Goal: Use online tool/utility

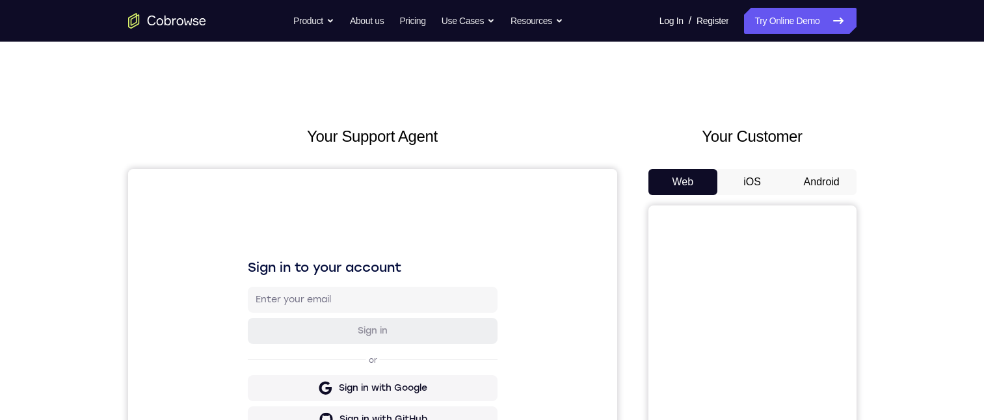
click at [828, 176] on button "Android" at bounding box center [822, 182] width 70 height 26
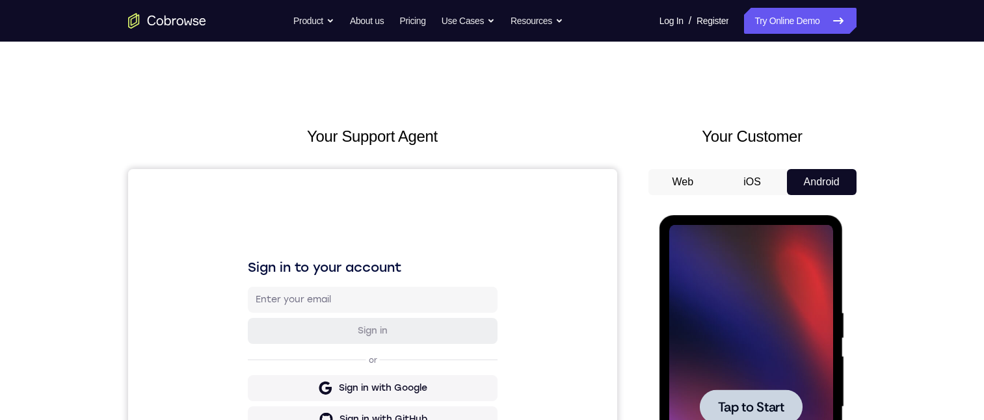
click at [684, 258] on div at bounding box center [751, 407] width 164 height 364
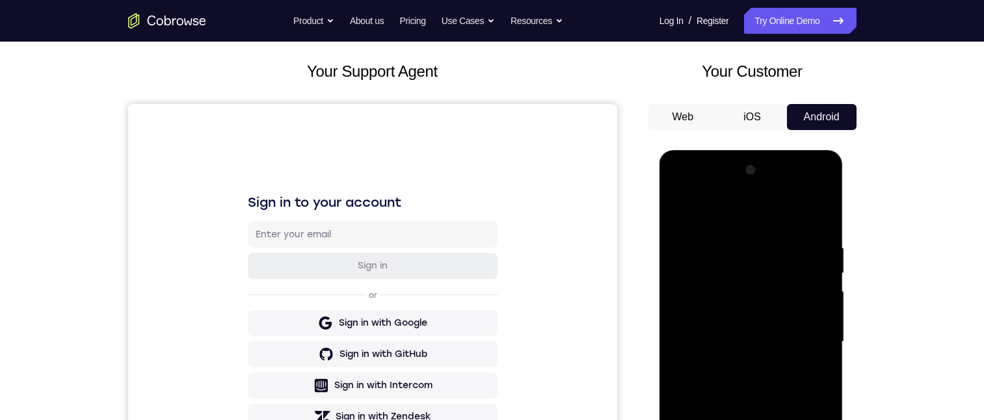
scroll to position [226, 0]
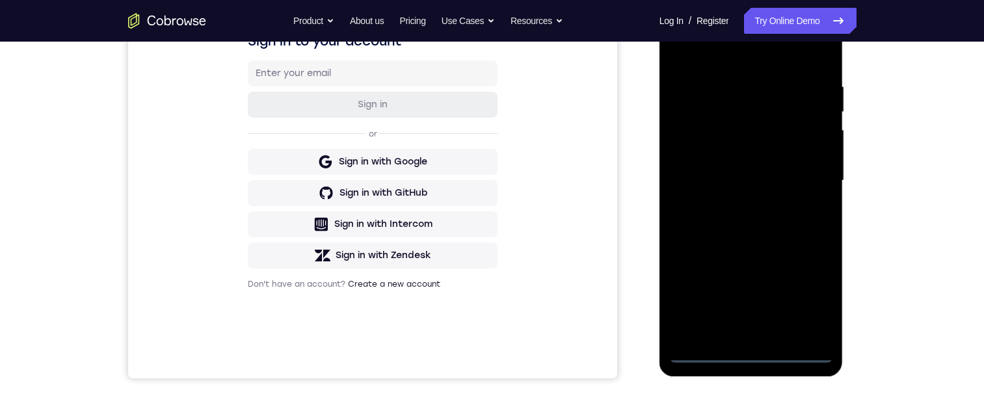
click at [758, 352] on div at bounding box center [751, 181] width 164 height 364
click at [807, 297] on div at bounding box center [751, 181] width 164 height 364
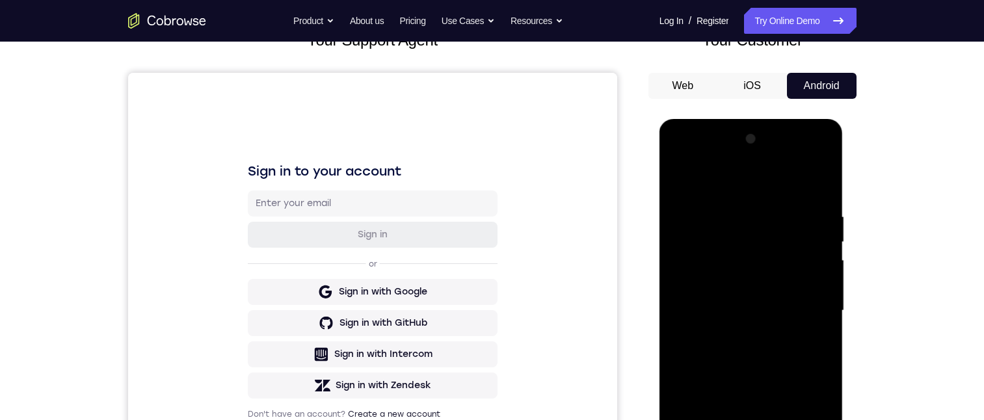
drag, startPoint x: 954, startPoint y: 280, endPoint x: 866, endPoint y: 283, distance: 87.2
click at [954, 280] on div "Your Support Agent Your Customer Web iOS Android Next Steps We’d be happy to gi…" at bounding box center [492, 374] width 984 height 858
click at [717, 184] on div at bounding box center [751, 311] width 164 height 364
click at [812, 304] on div at bounding box center [751, 311] width 164 height 364
drag, startPoint x: 738, startPoint y: 334, endPoint x: 1514, endPoint y: 260, distance: 779.6
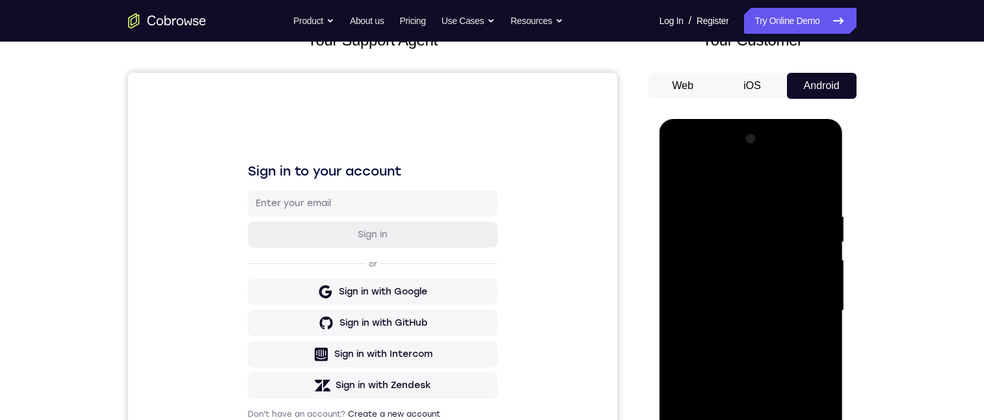
click at [738, 334] on div at bounding box center [751, 311] width 164 height 364
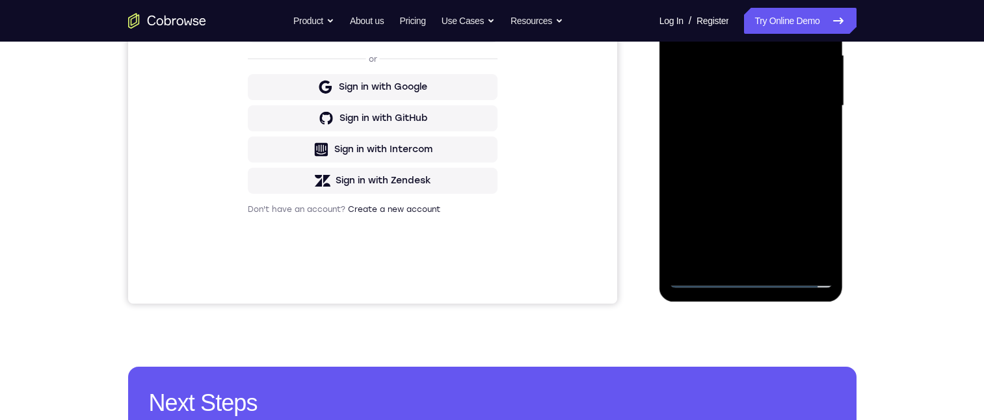
scroll to position [243, 0]
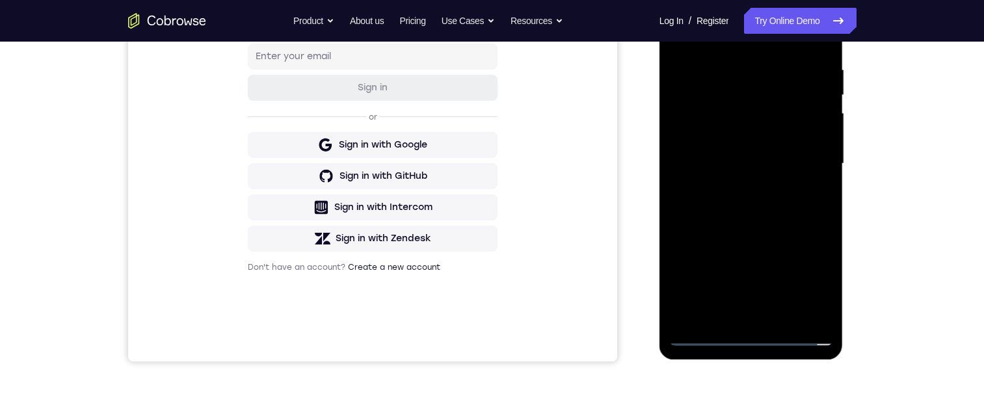
click at [753, 151] on div at bounding box center [751, 164] width 164 height 364
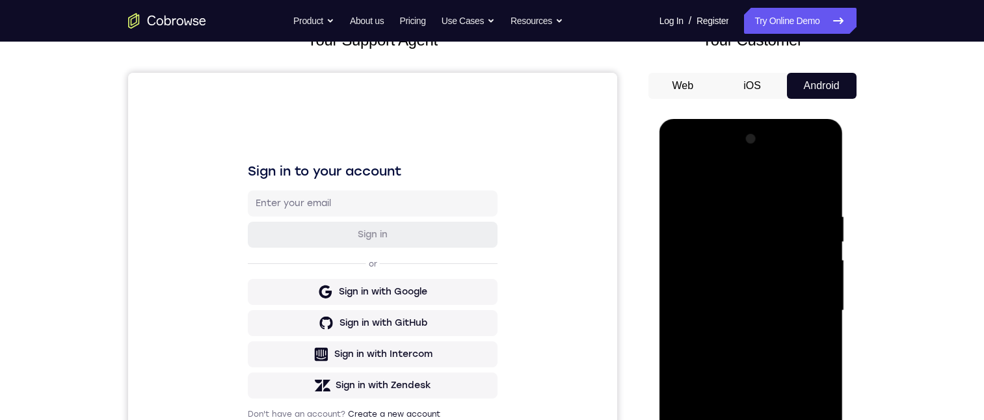
click at [753, 283] on div at bounding box center [751, 311] width 164 height 364
click at [750, 259] on div at bounding box center [751, 311] width 164 height 364
click at [705, 258] on div at bounding box center [751, 311] width 164 height 364
click at [727, 303] on div at bounding box center [751, 311] width 164 height 364
click at [751, 313] on div at bounding box center [751, 311] width 164 height 364
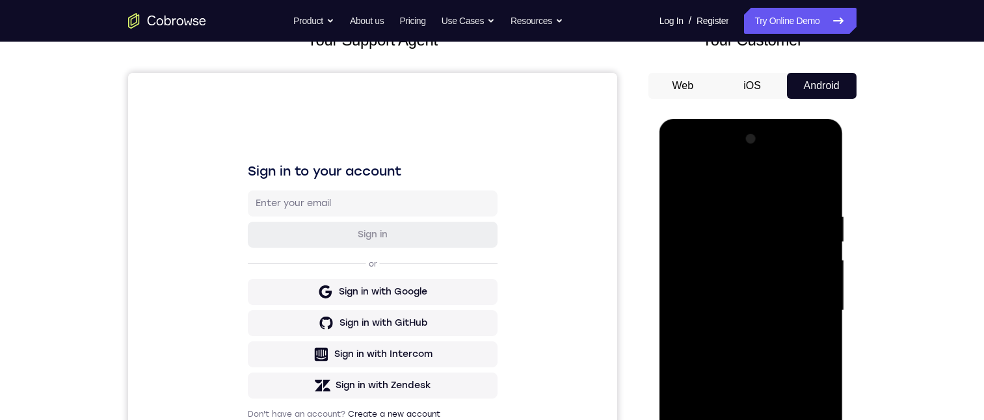
click at [762, 312] on div at bounding box center [751, 311] width 164 height 364
click at [758, 353] on div at bounding box center [751, 311] width 164 height 364
click at [758, 349] on div at bounding box center [751, 311] width 164 height 364
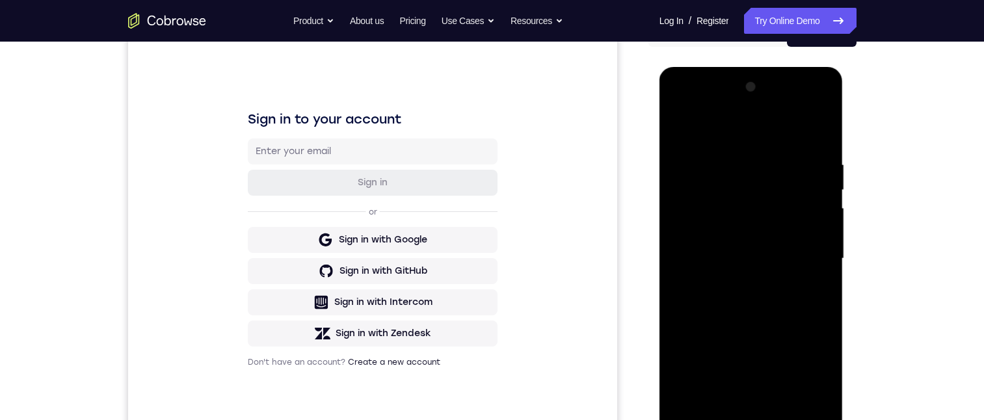
scroll to position [199, 0]
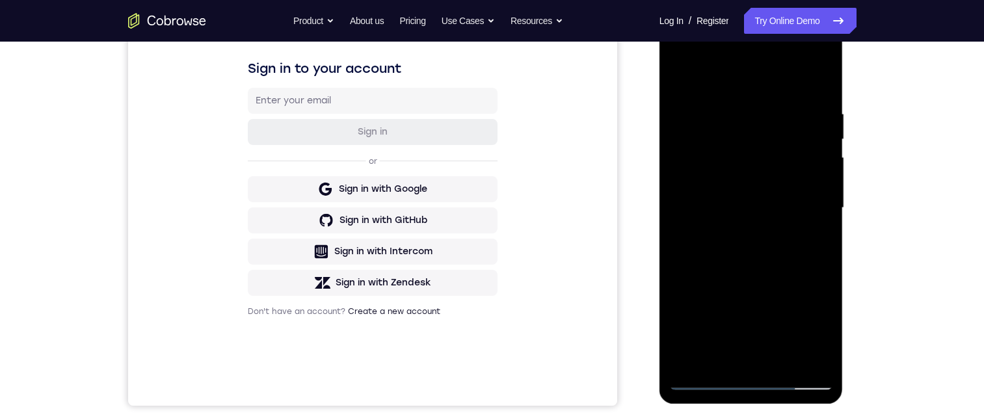
click at [786, 270] on div at bounding box center [751, 208] width 164 height 364
click at [830, 344] on div at bounding box center [751, 208] width 164 height 364
click at [785, 356] on div at bounding box center [751, 208] width 164 height 364
click at [747, 271] on div at bounding box center [751, 207] width 164 height 364
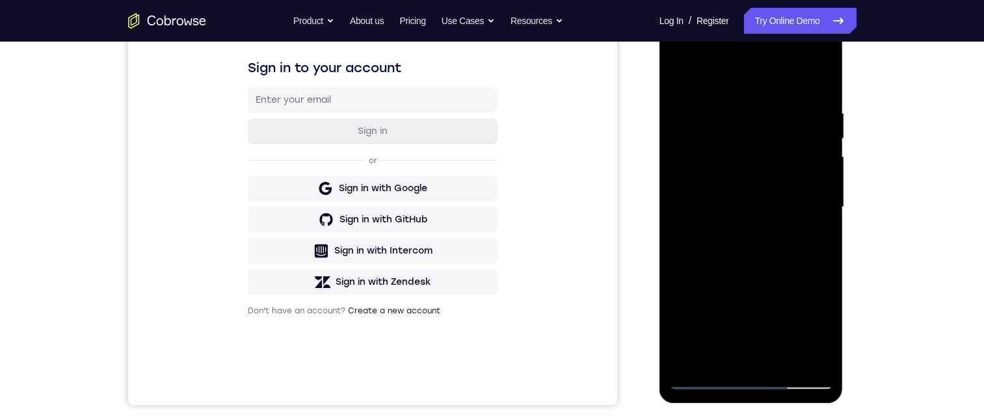
click at [765, 193] on div at bounding box center [751, 207] width 164 height 364
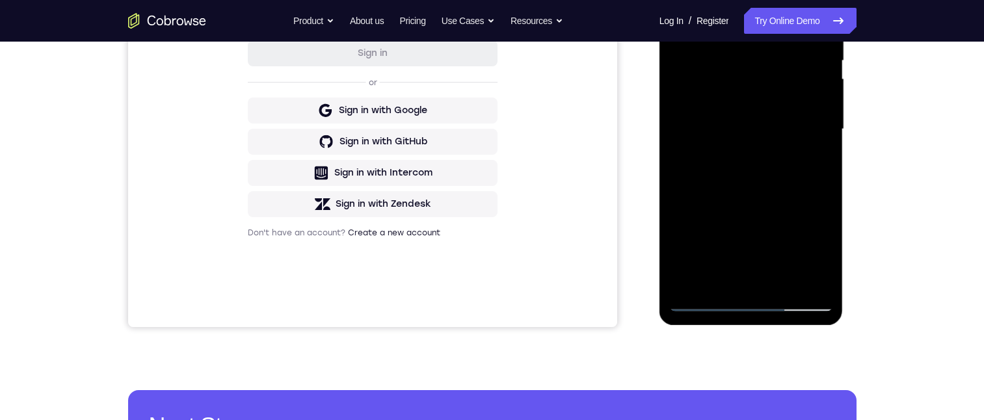
click at [782, 254] on div at bounding box center [751, 129] width 164 height 364
click at [805, 252] on div at bounding box center [751, 129] width 164 height 364
click at [815, 253] on div at bounding box center [751, 129] width 164 height 364
click at [816, 161] on div at bounding box center [751, 129] width 164 height 364
click at [683, 0] on div at bounding box center [751, 129] width 164 height 364
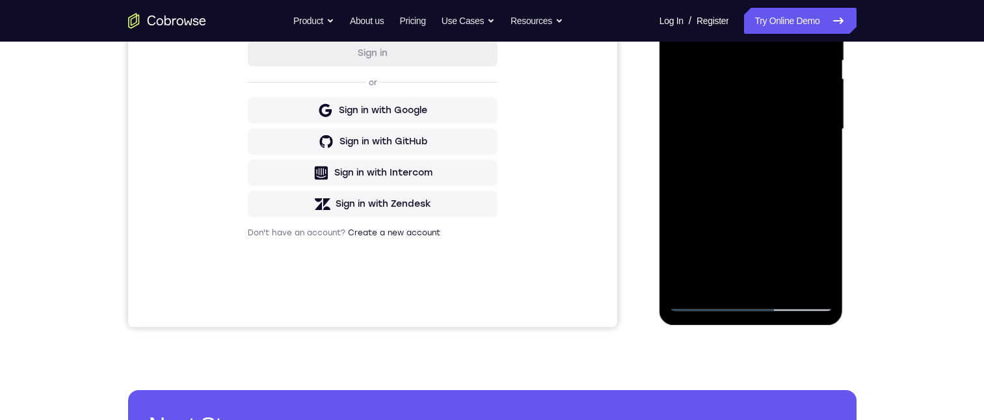
click at [747, 131] on div at bounding box center [751, 129] width 164 height 364
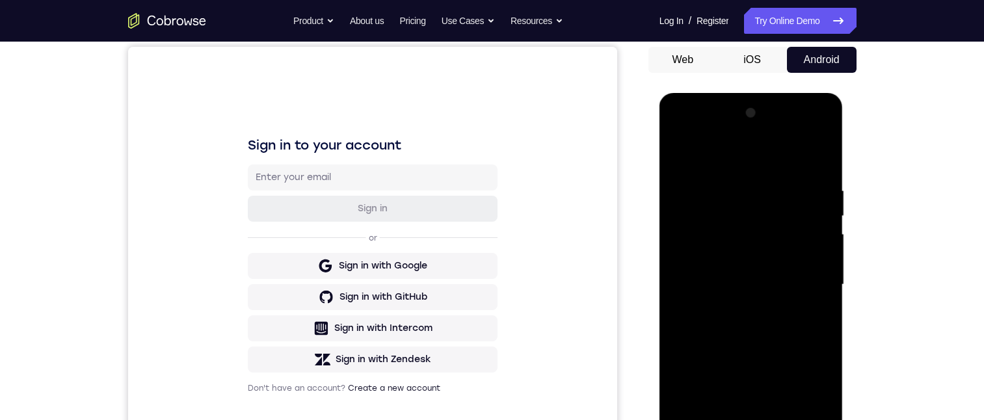
click at [741, 409] on div at bounding box center [751, 285] width 164 height 364
click at [766, 405] on div at bounding box center [751, 285] width 164 height 364
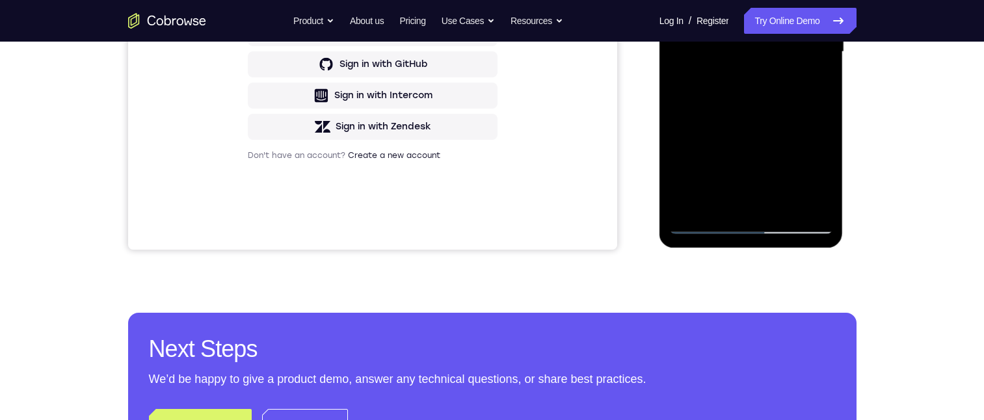
click at [801, 87] on div at bounding box center [751, 52] width 164 height 364
click at [815, 85] on div at bounding box center [751, 52] width 164 height 364
click at [678, 0] on div at bounding box center [751, 52] width 164 height 364
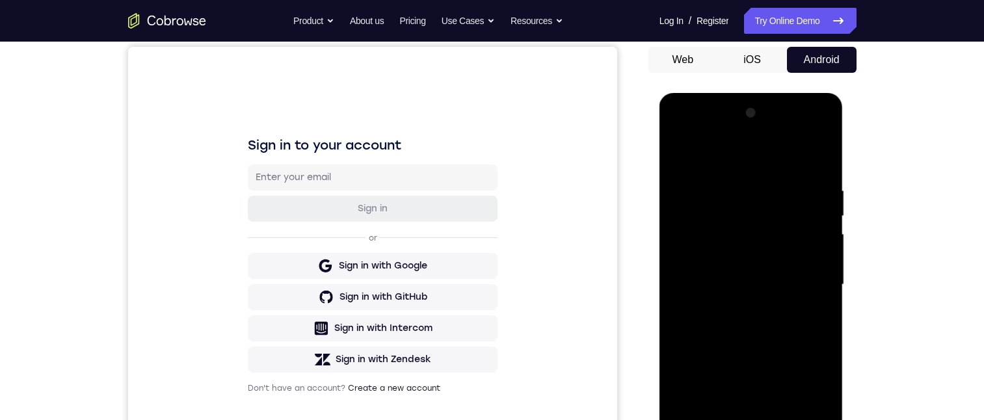
drag, startPoint x: 763, startPoint y: 295, endPoint x: 753, endPoint y: 241, distance: 54.9
click at [753, 241] on div at bounding box center [751, 285] width 164 height 364
click at [745, 271] on div at bounding box center [751, 285] width 164 height 364
click at [707, 407] on div at bounding box center [751, 285] width 164 height 364
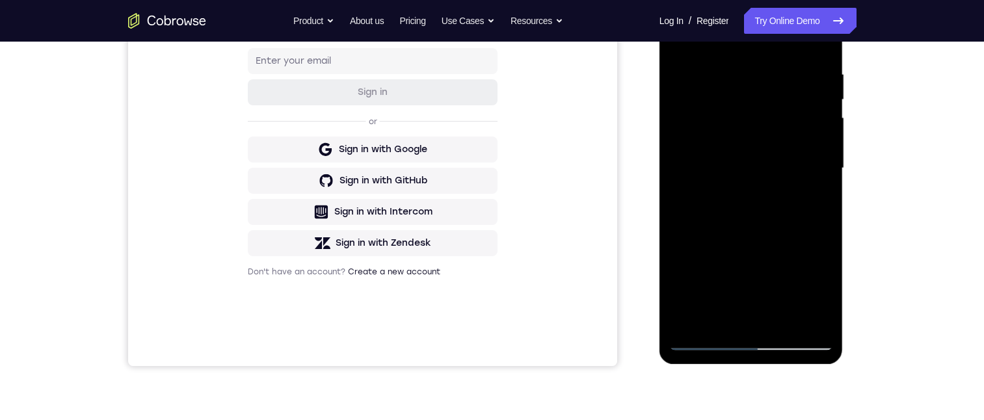
click at [735, 290] on div at bounding box center [751, 168] width 164 height 364
click at [814, 200] on div at bounding box center [751, 168] width 164 height 364
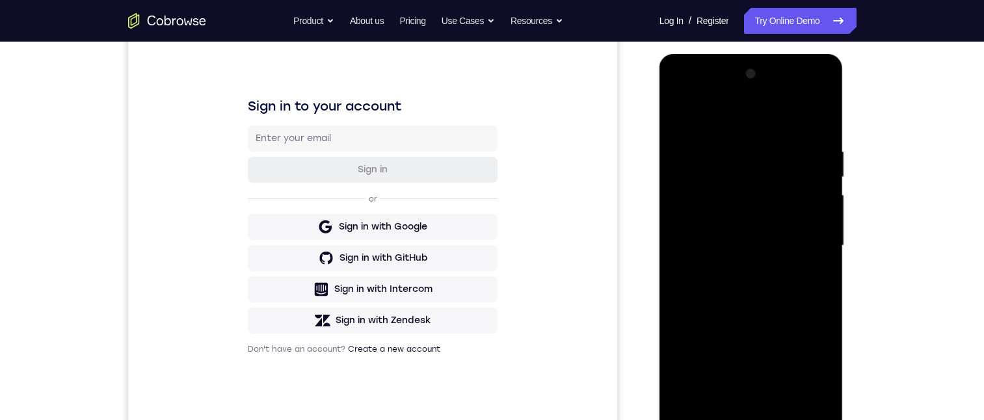
click at [684, 114] on div at bounding box center [751, 246] width 164 height 364
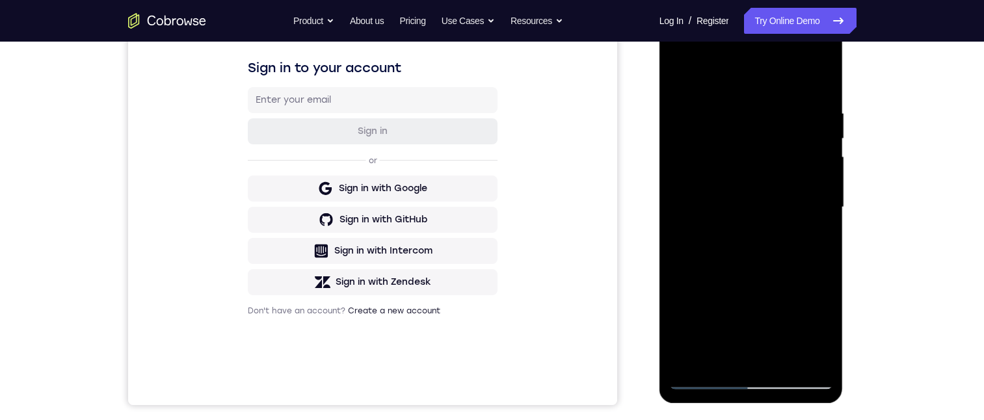
click at [734, 224] on div at bounding box center [751, 207] width 164 height 364
click at [697, 332] on div at bounding box center [751, 207] width 164 height 364
click at [705, 327] on div at bounding box center [751, 207] width 164 height 364
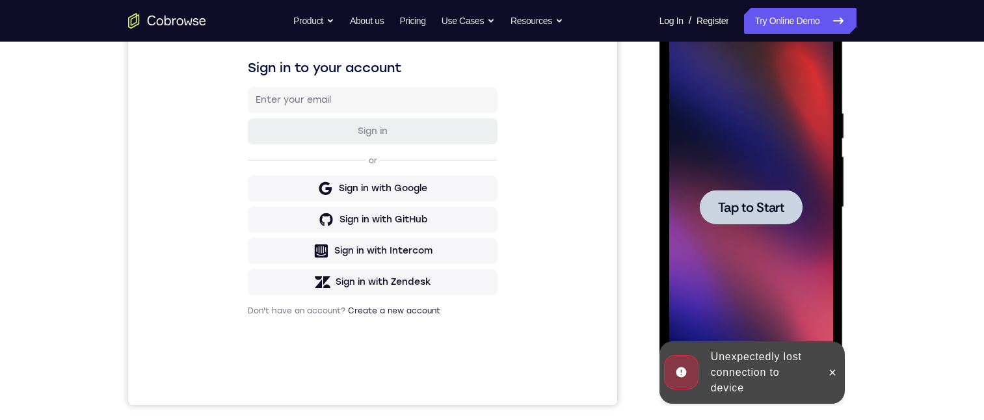
drag, startPoint x: 742, startPoint y: 295, endPoint x: 742, endPoint y: 256, distance: 39.0
click at [742, 256] on div at bounding box center [751, 207] width 164 height 364
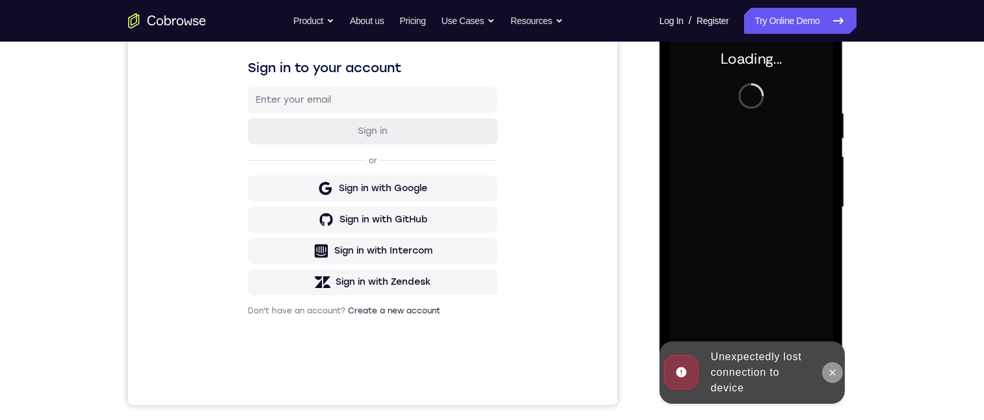
click at [833, 373] on icon at bounding box center [832, 373] width 10 height 10
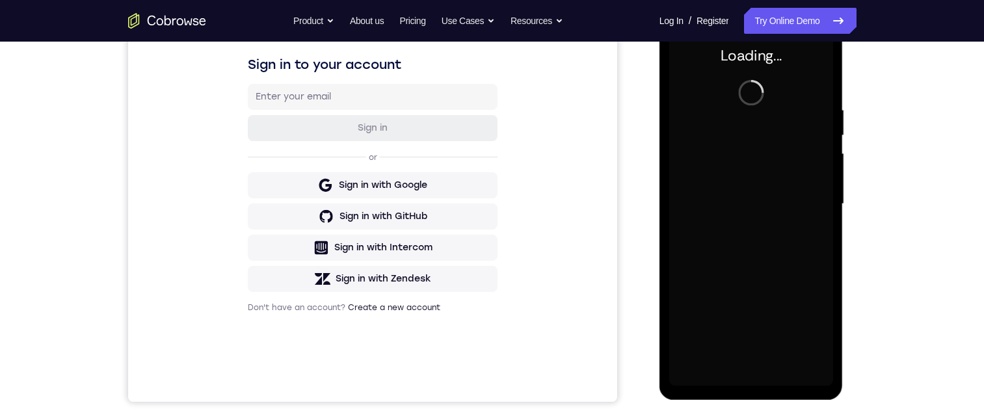
scroll to position [169, 0]
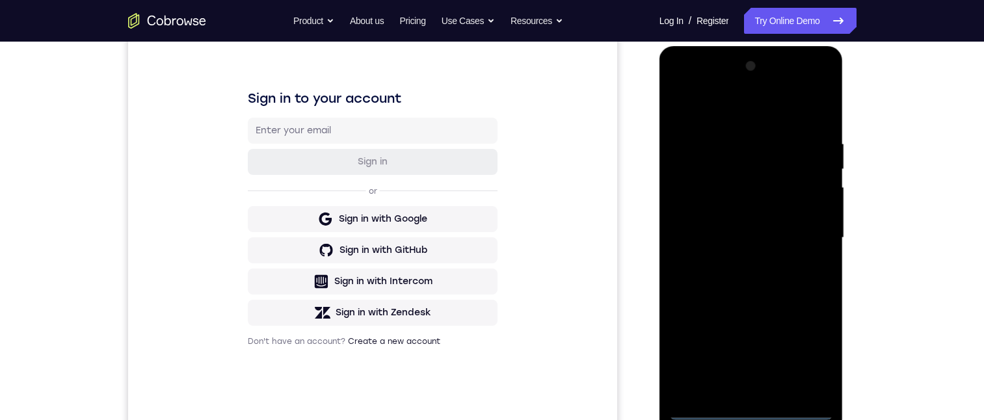
click at [753, 407] on div at bounding box center [751, 238] width 164 height 364
click at [747, 410] on div at bounding box center [751, 238] width 164 height 364
click at [812, 362] on div at bounding box center [751, 238] width 164 height 364
click at [729, 107] on div at bounding box center [751, 238] width 164 height 364
click at [812, 226] on div at bounding box center [751, 238] width 164 height 364
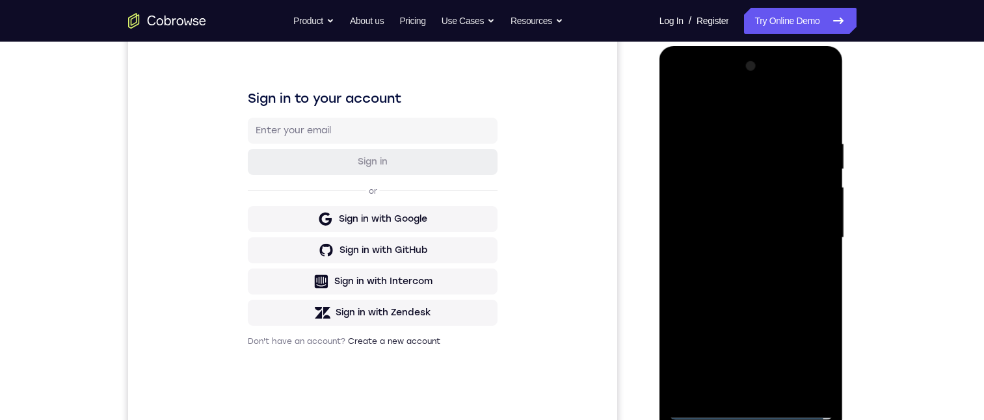
click at [740, 263] on div at bounding box center [751, 238] width 164 height 364
click at [740, 219] on div at bounding box center [751, 238] width 164 height 364
click at [744, 208] on div at bounding box center [751, 238] width 164 height 364
click at [781, 235] on div at bounding box center [751, 238] width 164 height 364
click at [762, 275] on div at bounding box center [751, 238] width 164 height 364
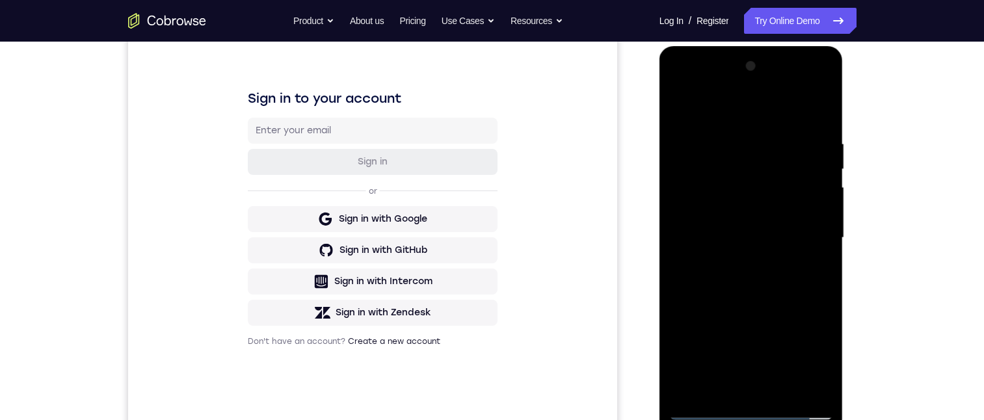
click at [749, 268] on div at bounding box center [751, 238] width 164 height 364
click at [755, 280] on div at bounding box center [751, 238] width 164 height 364
drag, startPoint x: 714, startPoint y: 111, endPoint x: 835, endPoint y: 142, distance: 125.4
click at [834, 142] on div at bounding box center [752, 240] width 184 height 388
click at [736, 137] on div at bounding box center [751, 238] width 164 height 364
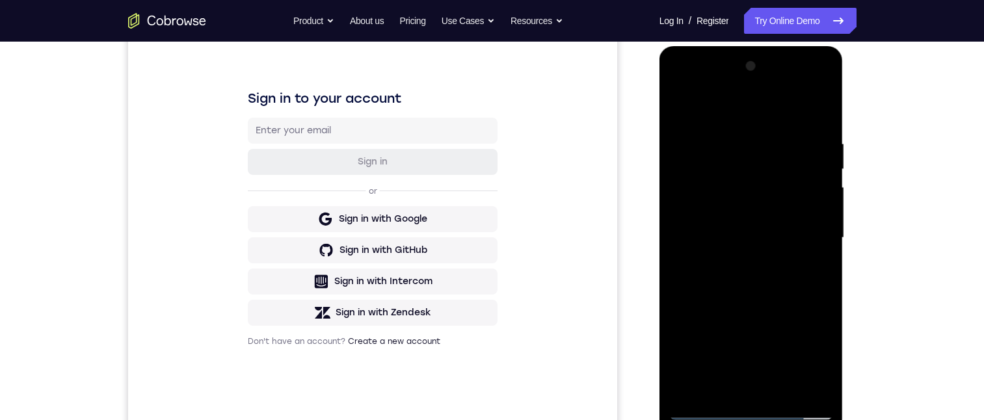
click at [773, 312] on div at bounding box center [751, 238] width 164 height 364
click at [768, 288] on div at bounding box center [751, 238] width 164 height 364
click at [729, 142] on div at bounding box center [751, 238] width 164 height 364
click at [816, 119] on div at bounding box center [751, 238] width 164 height 364
click at [781, 390] on div at bounding box center [751, 238] width 164 height 364
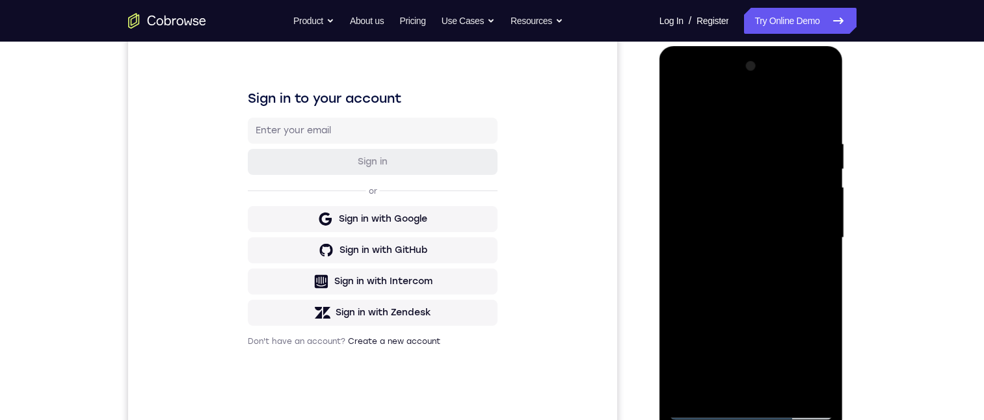
click at [760, 306] on div at bounding box center [751, 238] width 164 height 364
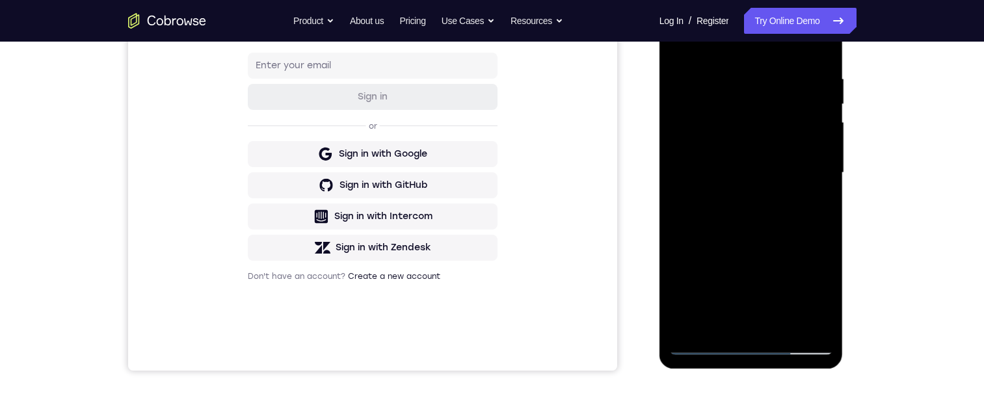
click at [765, 261] on div at bounding box center [751, 173] width 164 height 364
click at [813, 207] on div at bounding box center [751, 173] width 164 height 364
click at [809, 201] on div at bounding box center [751, 173] width 164 height 364
click at [682, 44] on div at bounding box center [751, 173] width 164 height 364
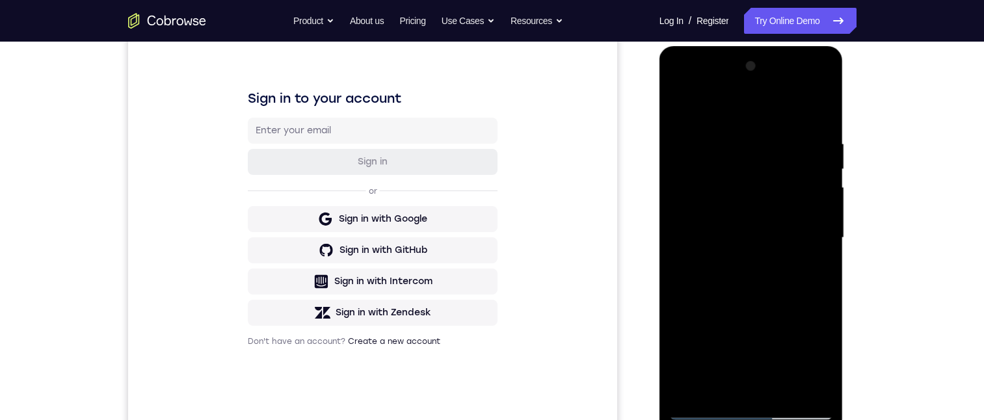
click at [745, 278] on div at bounding box center [751, 238] width 164 height 364
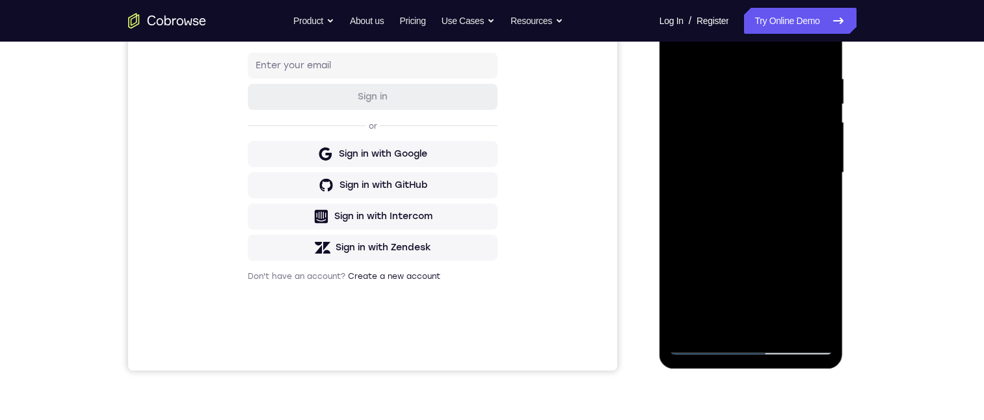
click at [817, 201] on div at bounding box center [751, 173] width 164 height 364
drag, startPoint x: 756, startPoint y: 127, endPoint x: 762, endPoint y: 142, distance: 16.9
click at [755, 254] on div at bounding box center [751, 173] width 164 height 364
click at [781, 185] on div at bounding box center [751, 173] width 164 height 364
drag, startPoint x: 781, startPoint y: 148, endPoint x: 792, endPoint y: 190, distance: 43.9
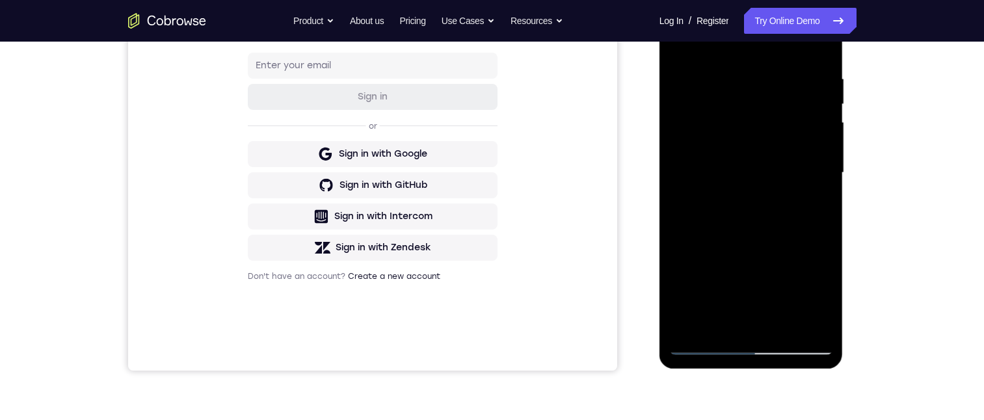
click at [792, 190] on div at bounding box center [751, 173] width 164 height 364
drag, startPoint x: 723, startPoint y: 90, endPoint x: 755, endPoint y: 167, distance: 83.1
click at [756, 239] on div at bounding box center [751, 173] width 164 height 364
drag, startPoint x: 730, startPoint y: 124, endPoint x: 731, endPoint y: 206, distance: 82.0
click at [736, 239] on div at bounding box center [751, 173] width 164 height 364
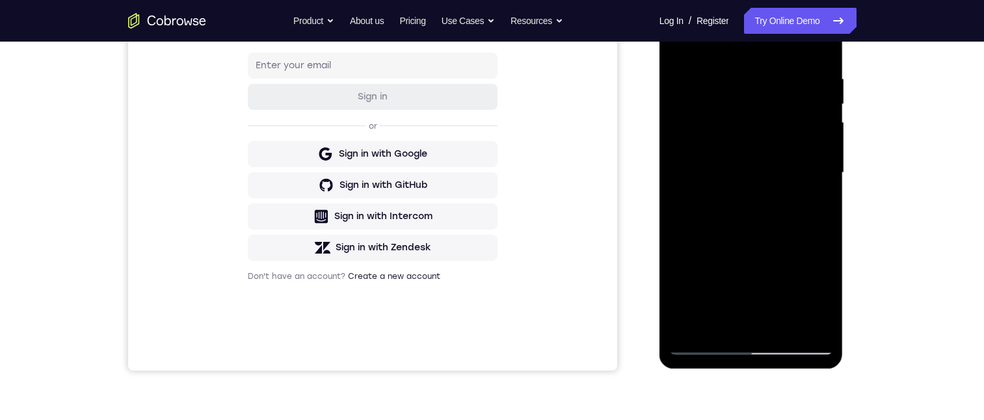
drag, startPoint x: 749, startPoint y: 222, endPoint x: 743, endPoint y: 157, distance: 65.3
click at [760, 282] on div at bounding box center [751, 173] width 164 height 364
drag, startPoint x: 782, startPoint y: 221, endPoint x: 792, endPoint y: 126, distance: 94.9
click at [784, 222] on div at bounding box center [751, 173] width 164 height 364
drag, startPoint x: 773, startPoint y: 170, endPoint x: 770, endPoint y: 143, distance: 27.5
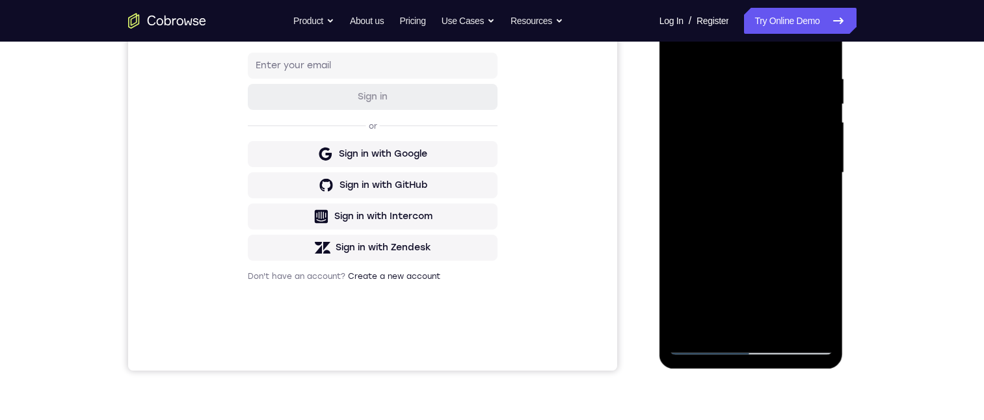
click at [780, 188] on div at bounding box center [751, 173] width 164 height 364
drag, startPoint x: 774, startPoint y: 135, endPoint x: 771, endPoint y: 44, distance: 91.1
click at [771, 41] on div at bounding box center [751, 173] width 164 height 364
click at [762, 54] on div at bounding box center [751, 173] width 164 height 364
click at [809, 204] on div at bounding box center [751, 173] width 164 height 364
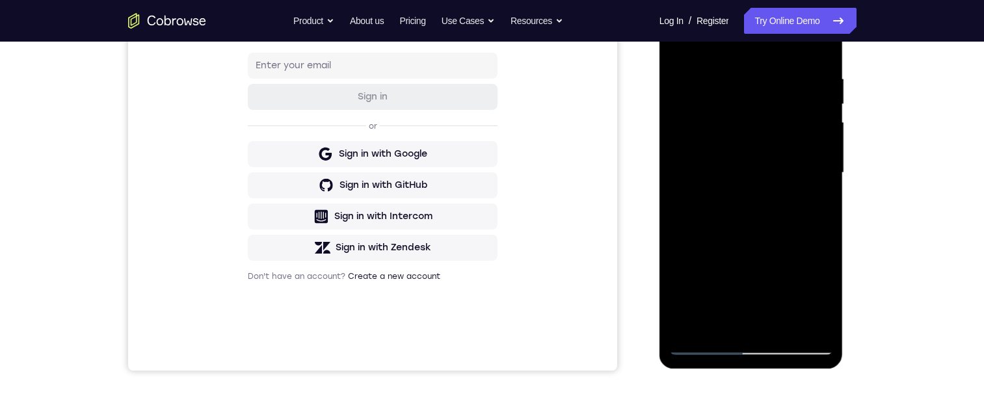
click at [683, 38] on div at bounding box center [751, 173] width 164 height 364
click at [735, 94] on div at bounding box center [751, 173] width 164 height 364
click at [822, 204] on div at bounding box center [751, 173] width 164 height 364
click at [684, 38] on div at bounding box center [751, 173] width 164 height 364
click at [686, 34] on div at bounding box center [751, 173] width 164 height 364
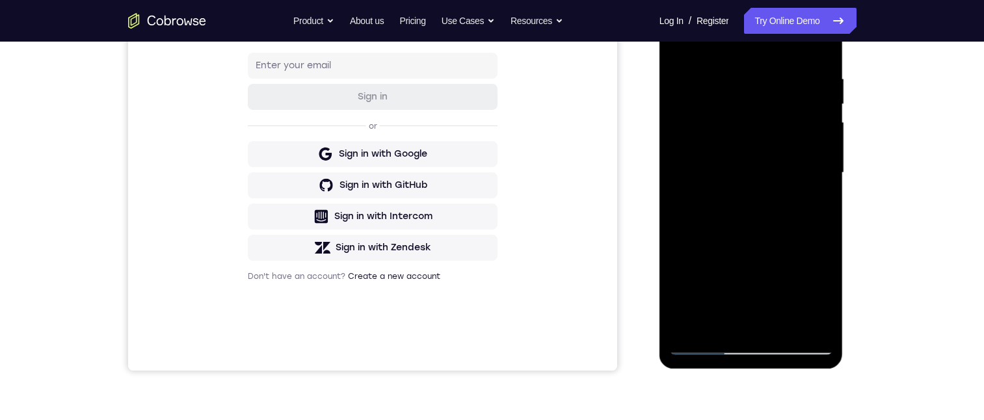
click at [831, 310] on div at bounding box center [751, 173] width 164 height 364
drag, startPoint x: 755, startPoint y: 243, endPoint x: 752, endPoint y: 193, distance: 50.8
click at [758, 197] on div at bounding box center [751, 173] width 164 height 364
drag, startPoint x: 743, startPoint y: 255, endPoint x: 736, endPoint y: 157, distance: 97.8
click at [736, 157] on div at bounding box center [751, 173] width 164 height 364
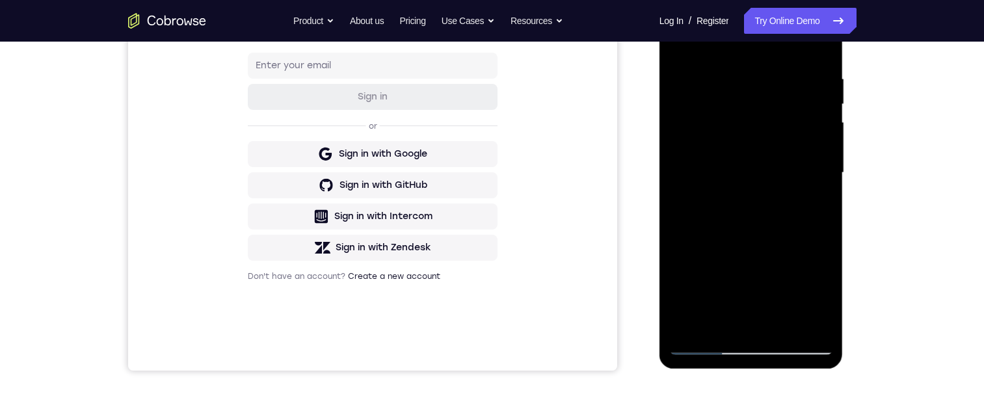
drag, startPoint x: 738, startPoint y: 276, endPoint x: 748, endPoint y: 163, distance: 113.0
click at [749, 163] on div at bounding box center [751, 173] width 164 height 364
drag, startPoint x: 744, startPoint y: 258, endPoint x: 754, endPoint y: 155, distance: 102.6
click at [754, 154] on div at bounding box center [751, 173] width 164 height 364
drag, startPoint x: 771, startPoint y: 215, endPoint x: 785, endPoint y: 167, distance: 50.0
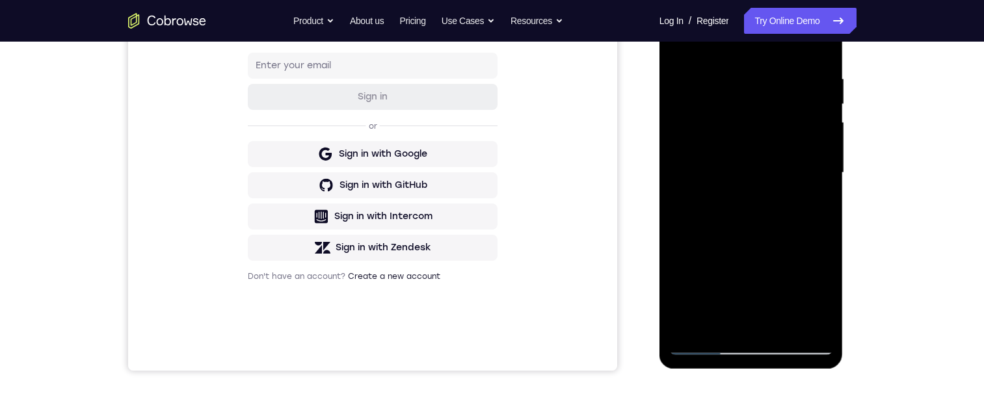
click at [783, 177] on div at bounding box center [751, 173] width 164 height 364
drag, startPoint x: 752, startPoint y: 235, endPoint x: 745, endPoint y: 173, distance: 62.8
click at [755, 152] on div at bounding box center [751, 173] width 164 height 364
drag, startPoint x: 740, startPoint y: 124, endPoint x: 741, endPoint y: 139, distance: 14.3
click at [740, 123] on div at bounding box center [751, 173] width 164 height 364
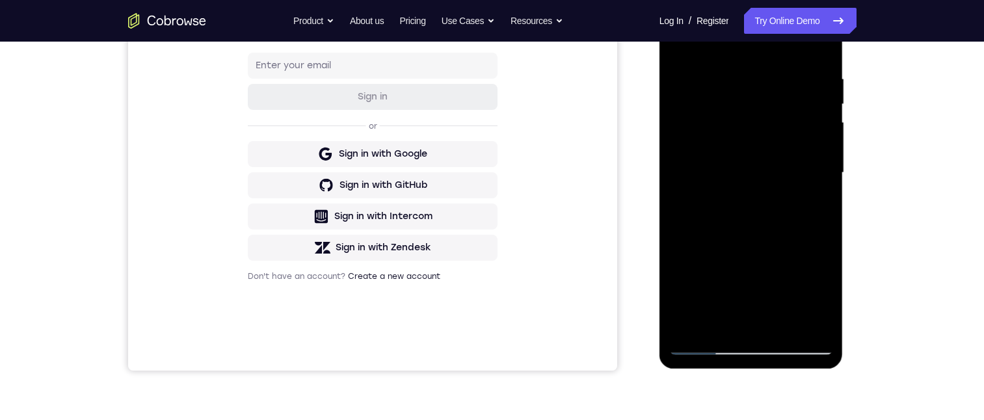
drag, startPoint x: 758, startPoint y: 182, endPoint x: 753, endPoint y: 144, distance: 38.7
click at [754, 148] on div at bounding box center [751, 173] width 164 height 364
drag, startPoint x: 770, startPoint y: 277, endPoint x: 781, endPoint y: 182, distance: 95.6
click at [779, 178] on div at bounding box center [751, 173] width 164 height 364
drag, startPoint x: 769, startPoint y: 206, endPoint x: 765, endPoint y: 139, distance: 67.2
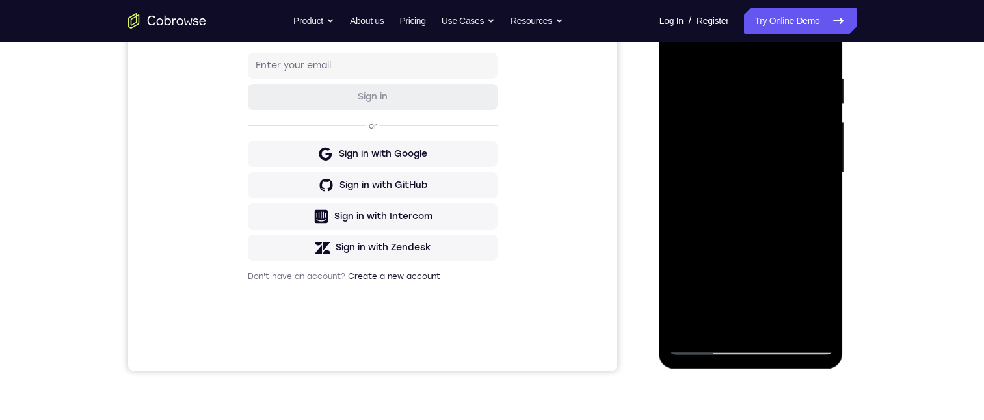
click at [767, 158] on div at bounding box center [751, 173] width 164 height 364
drag, startPoint x: 771, startPoint y: 240, endPoint x: 730, endPoint y: 141, distance: 107.6
click at [735, 117] on div at bounding box center [751, 173] width 164 height 364
drag, startPoint x: 745, startPoint y: 220, endPoint x: 740, endPoint y: 146, distance: 73.7
click at [740, 150] on div at bounding box center [751, 173] width 164 height 364
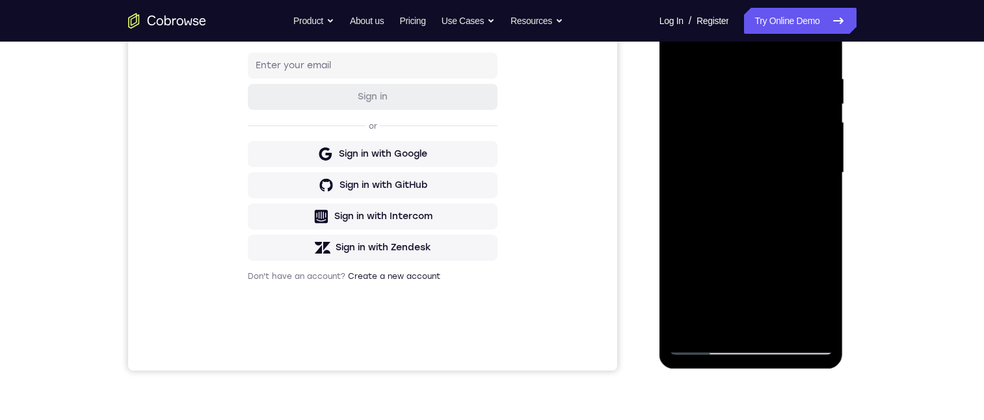
drag, startPoint x: 755, startPoint y: 191, endPoint x: 763, endPoint y: 144, distance: 47.0
click at [764, 127] on div at bounding box center [751, 173] width 164 height 364
drag, startPoint x: 777, startPoint y: 220, endPoint x: 755, endPoint y: 140, distance: 82.8
click at [777, 170] on div at bounding box center [751, 173] width 164 height 364
drag, startPoint x: 756, startPoint y: 267, endPoint x: 734, endPoint y: 142, distance: 126.7
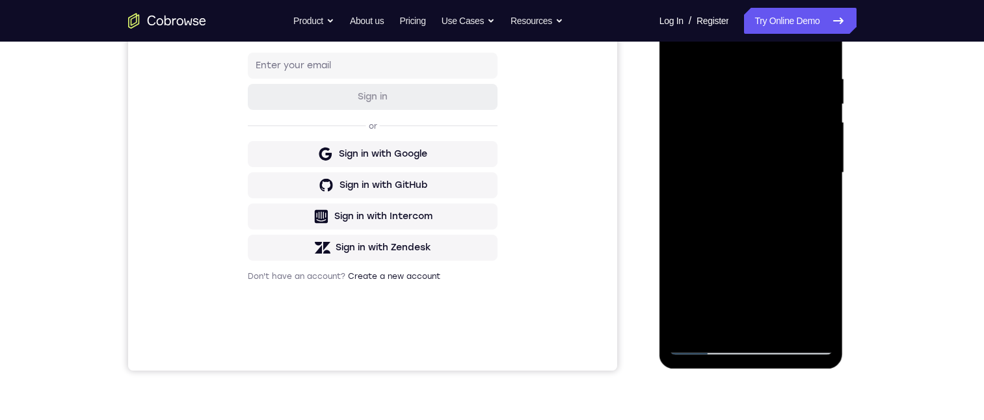
click at [745, 157] on div at bounding box center [751, 173] width 164 height 364
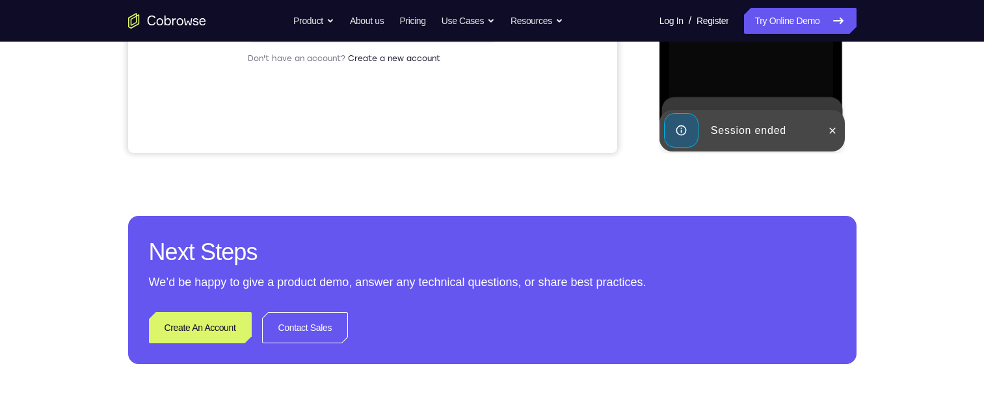
scroll to position [189, 0]
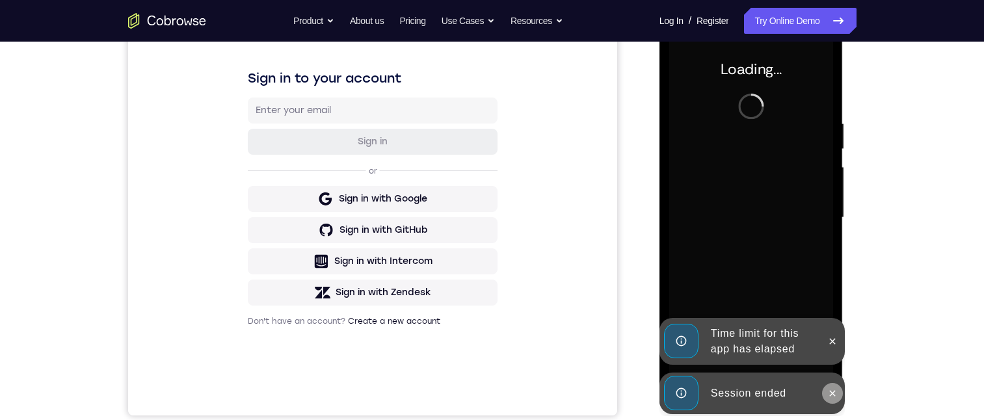
click at [836, 397] on icon at bounding box center [832, 393] width 10 height 10
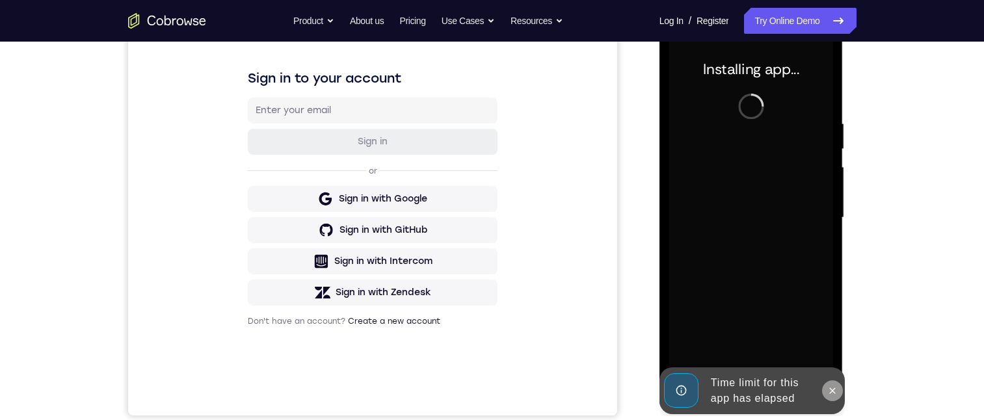
click at [828, 384] on button at bounding box center [832, 391] width 21 height 21
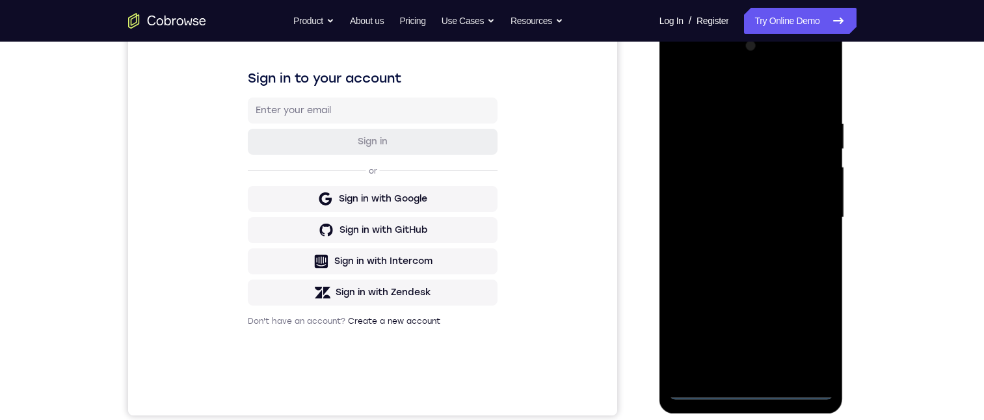
click at [755, 390] on div at bounding box center [751, 218] width 164 height 364
click at [829, 336] on div at bounding box center [751, 218] width 164 height 364
click at [806, 323] on div at bounding box center [751, 218] width 164 height 364
click at [749, 91] on div at bounding box center [751, 218] width 164 height 364
click at [808, 209] on div at bounding box center [751, 218] width 164 height 364
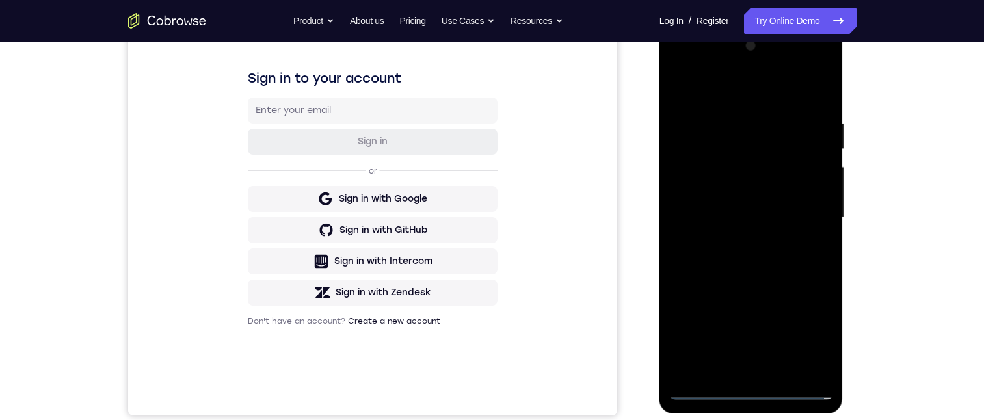
click at [801, 211] on div at bounding box center [751, 218] width 164 height 364
click at [810, 215] on div at bounding box center [751, 218] width 164 height 364
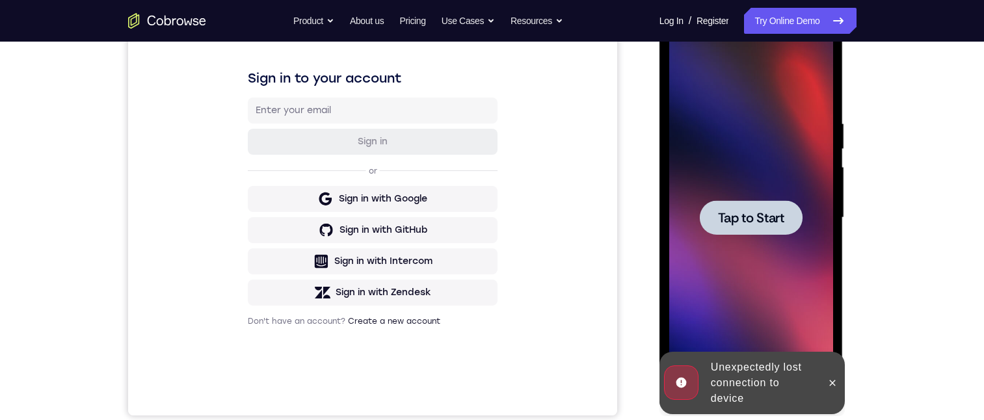
click at [794, 211] on div at bounding box center [751, 217] width 103 height 34
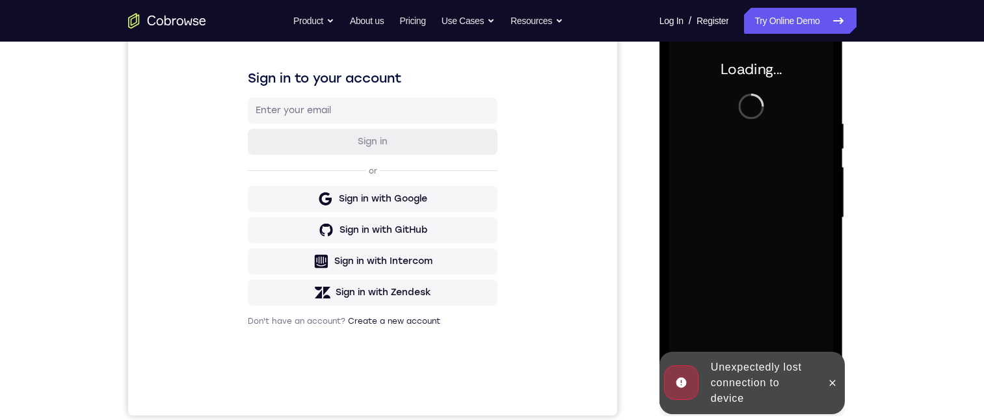
scroll to position [228, 0]
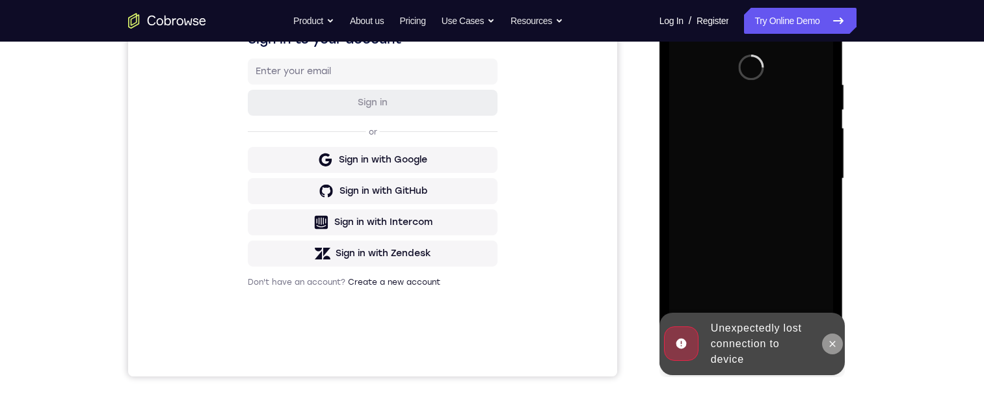
click at [838, 349] on button at bounding box center [832, 344] width 21 height 21
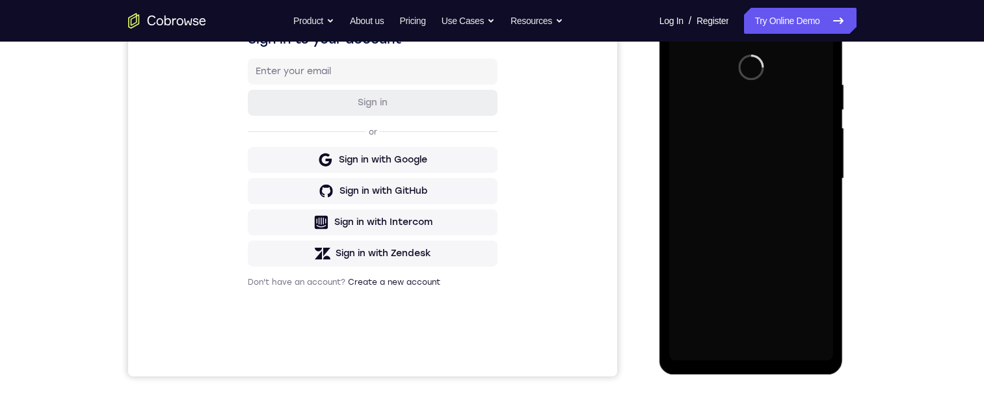
scroll to position [195, 0]
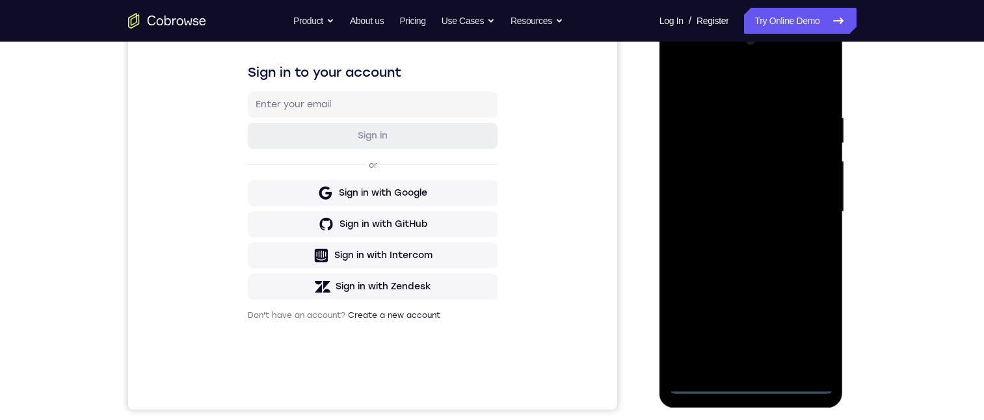
click at [762, 383] on div at bounding box center [751, 212] width 164 height 364
click at [820, 323] on div at bounding box center [751, 212] width 164 height 364
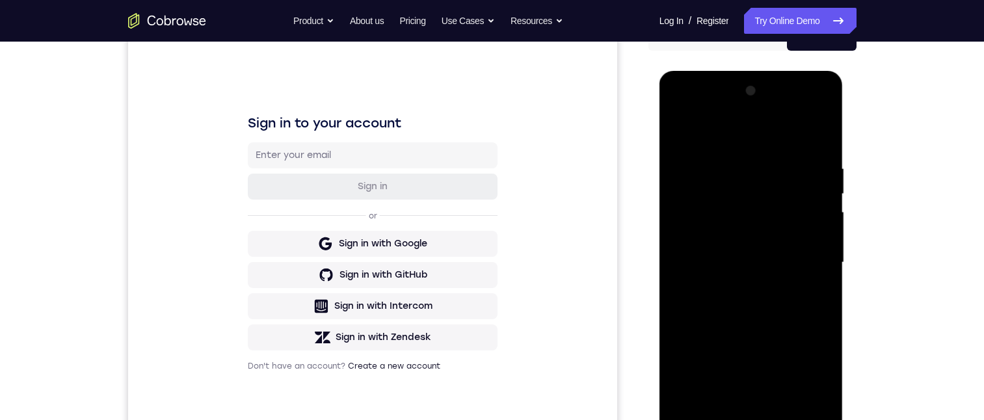
click at [711, 137] on div at bounding box center [751, 263] width 164 height 364
click at [806, 269] on div at bounding box center [751, 263] width 164 height 364
click at [735, 413] on div at bounding box center [751, 263] width 164 height 364
click at [739, 256] on div at bounding box center [751, 263] width 164 height 364
click at [738, 238] on div at bounding box center [751, 263] width 164 height 364
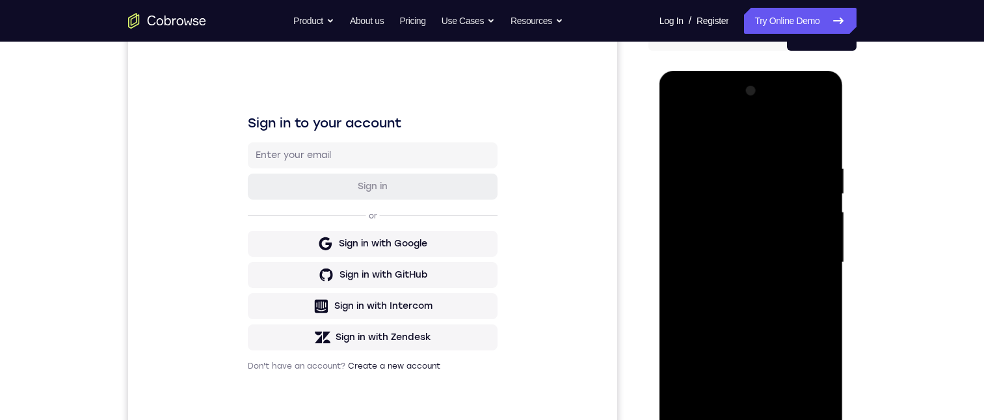
click at [750, 261] on div at bounding box center [751, 263] width 164 height 364
click at [713, 301] on div at bounding box center [751, 263] width 164 height 364
click at [751, 315] on div at bounding box center [751, 263] width 164 height 364
click at [828, 401] on div at bounding box center [751, 263] width 164 height 364
click at [724, 350] on div at bounding box center [751, 263] width 164 height 364
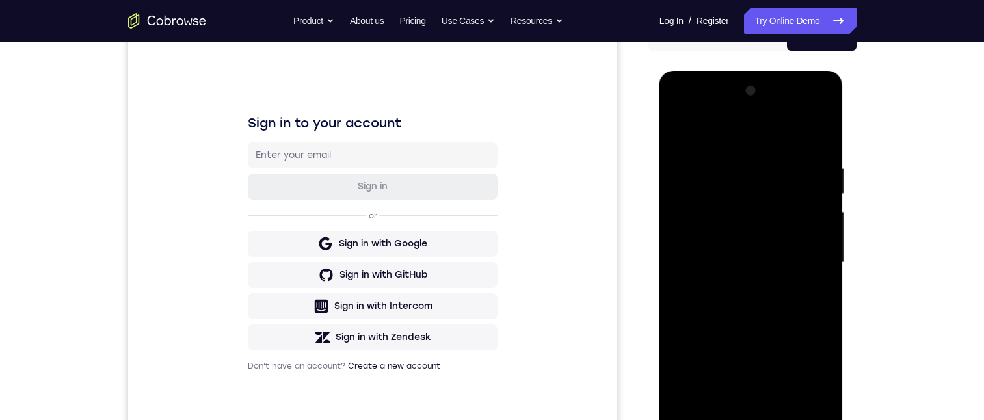
click at [783, 421] on div at bounding box center [751, 263] width 164 height 364
click at [742, 328] on div at bounding box center [751, 263] width 164 height 364
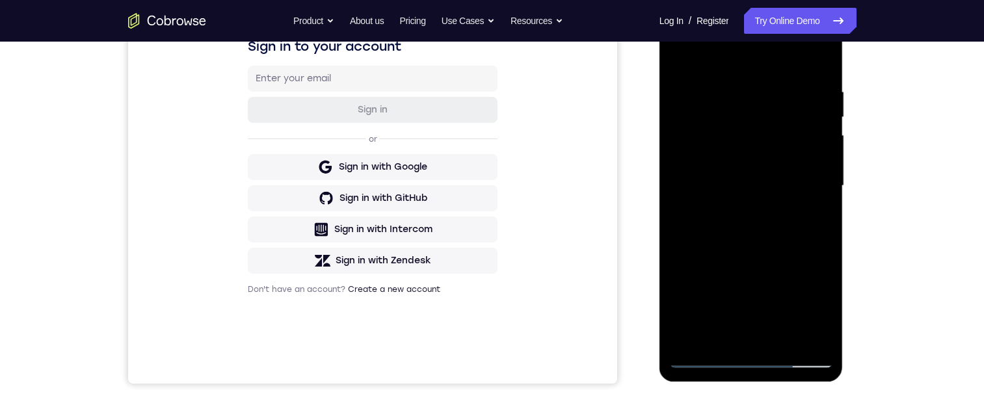
click at [679, 59] on div at bounding box center [751, 186] width 164 height 364
click at [776, 83] on div at bounding box center [751, 186] width 164 height 364
click at [786, 265] on div at bounding box center [751, 186] width 164 height 364
click at [818, 59] on div at bounding box center [751, 186] width 164 height 364
drag, startPoint x: 754, startPoint y: 88, endPoint x: 765, endPoint y: 92, distance: 11.7
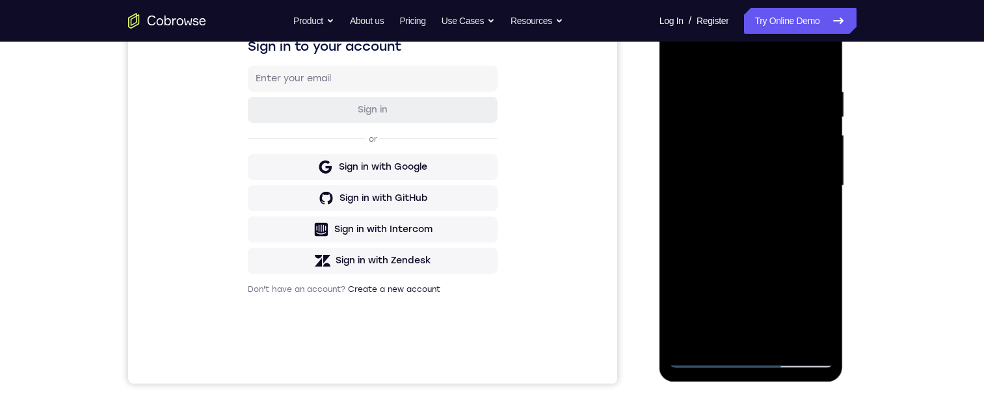
click at [712, 88] on div at bounding box center [751, 186] width 164 height 364
click at [821, 57] on div at bounding box center [751, 186] width 164 height 364
click at [682, 59] on div at bounding box center [751, 186] width 164 height 364
drag, startPoint x: 765, startPoint y: 224, endPoint x: 758, endPoint y: 94, distance: 130.3
click at [764, 70] on div at bounding box center [751, 186] width 164 height 364
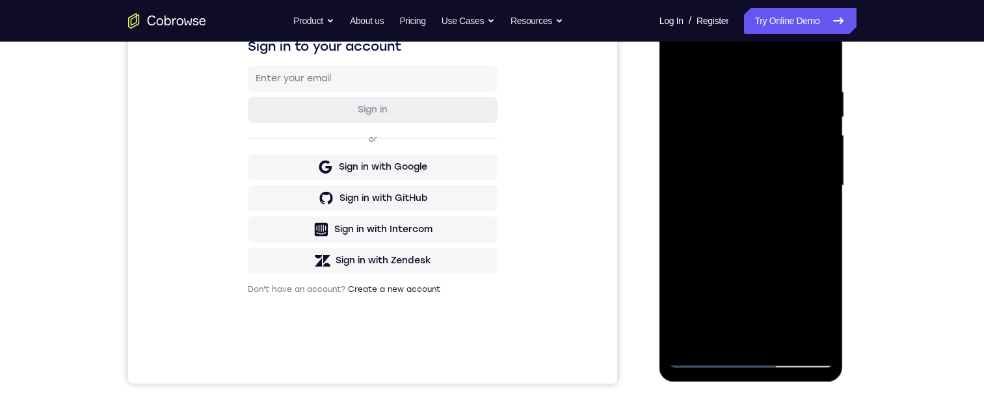
drag, startPoint x: 757, startPoint y: 196, endPoint x: 744, endPoint y: 94, distance: 102.9
click at [755, 42] on div at bounding box center [751, 186] width 164 height 364
drag, startPoint x: 703, startPoint y: 109, endPoint x: 691, endPoint y: 45, distance: 65.5
click at [689, 10] on div at bounding box center [751, 186] width 164 height 364
drag, startPoint x: 764, startPoint y: 239, endPoint x: 759, endPoint y: 74, distance: 165.3
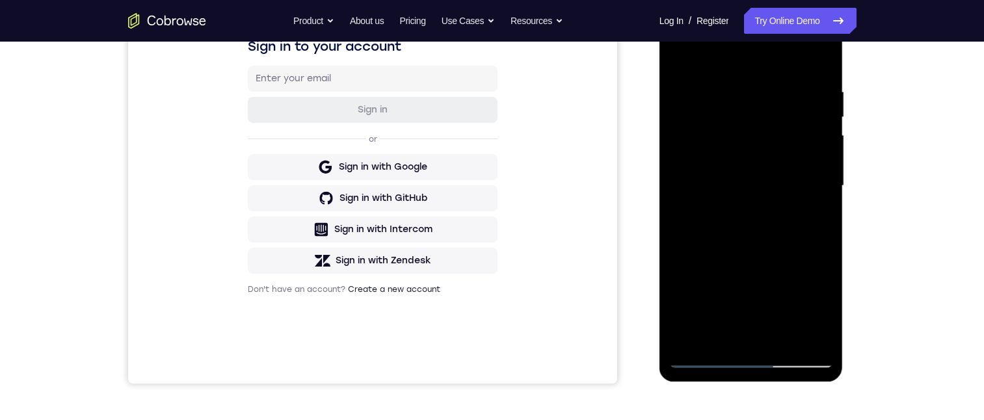
click at [759, 75] on div at bounding box center [751, 186] width 164 height 364
drag, startPoint x: 770, startPoint y: 247, endPoint x: 755, endPoint y: 149, distance: 98.7
click at [755, 149] on div at bounding box center [751, 186] width 164 height 364
click at [734, 259] on div at bounding box center [751, 186] width 164 height 364
click at [746, 259] on div at bounding box center [751, 186] width 164 height 364
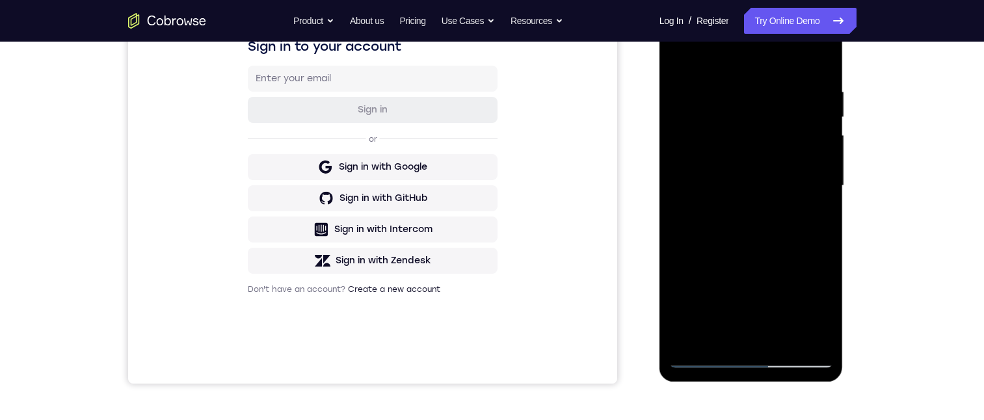
click at [745, 260] on div at bounding box center [751, 186] width 164 height 364
drag, startPoint x: 717, startPoint y: 149, endPoint x: 690, endPoint y: 125, distance: 36.4
click at [706, 31] on div at bounding box center [751, 186] width 164 height 364
drag, startPoint x: 732, startPoint y: 241, endPoint x: 716, endPoint y: 46, distance: 195.9
click at [729, 12] on div at bounding box center [751, 186] width 164 height 364
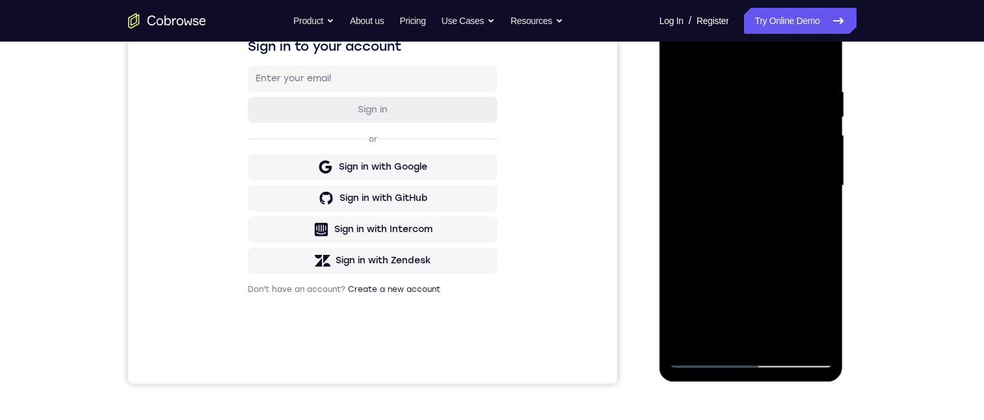
drag, startPoint x: 742, startPoint y: 228, endPoint x: 678, endPoint y: 10, distance: 227.8
click at [678, 10] on div at bounding box center [751, 186] width 164 height 364
drag, startPoint x: 759, startPoint y: 232, endPoint x: 745, endPoint y: 71, distance: 161.2
click at [746, 71] on div at bounding box center [751, 186] width 164 height 364
drag, startPoint x: 797, startPoint y: 192, endPoint x: 748, endPoint y: 230, distance: 62.6
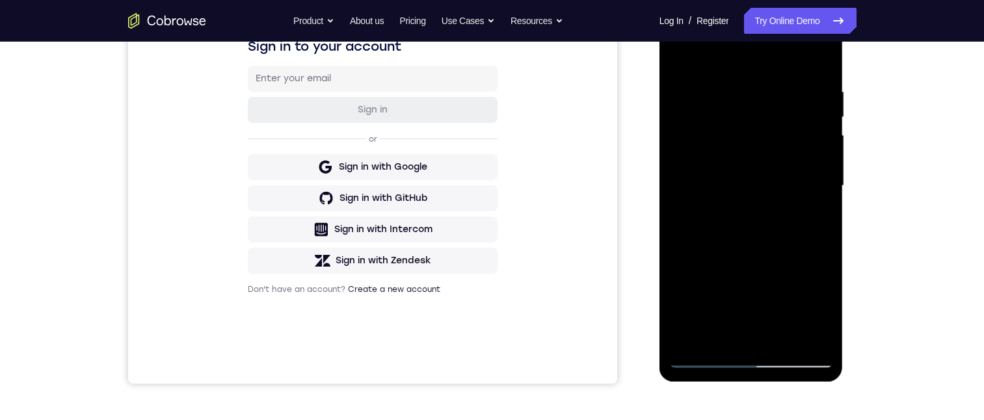
click at [814, 330] on div at bounding box center [751, 186] width 164 height 364
drag, startPoint x: 796, startPoint y: 298, endPoint x: 816, endPoint y: 313, distance: 24.6
click at [830, 351] on div at bounding box center [751, 186] width 164 height 364
click at [822, 133] on div at bounding box center [751, 186] width 164 height 364
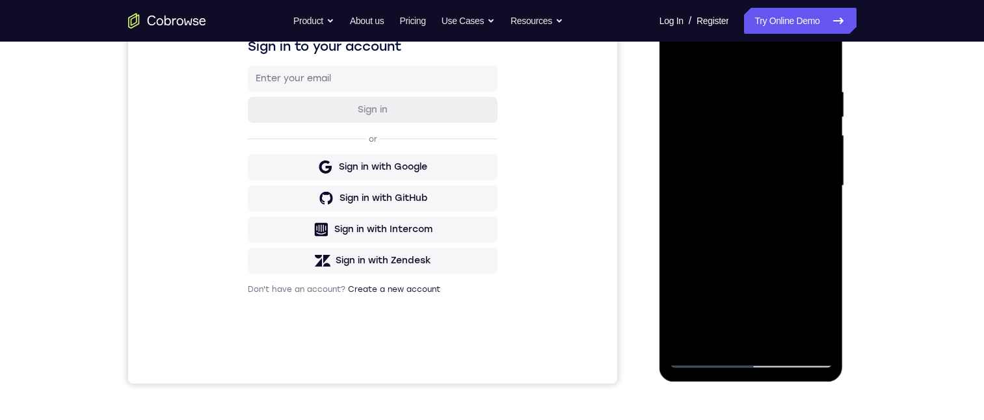
click at [822, 133] on div at bounding box center [751, 186] width 164 height 364
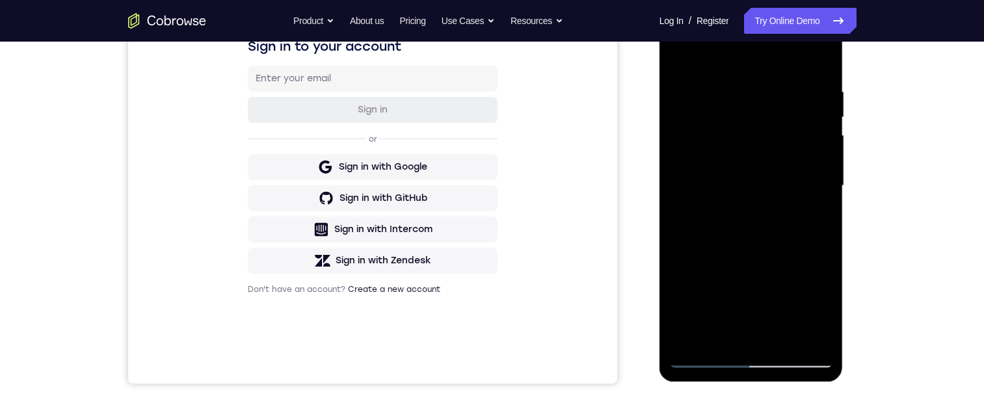
click at [824, 132] on div at bounding box center [751, 186] width 164 height 364
click at [828, 127] on div at bounding box center [751, 186] width 164 height 364
click at [823, 133] on div at bounding box center [751, 186] width 164 height 364
click at [822, 133] on div at bounding box center [751, 186] width 164 height 364
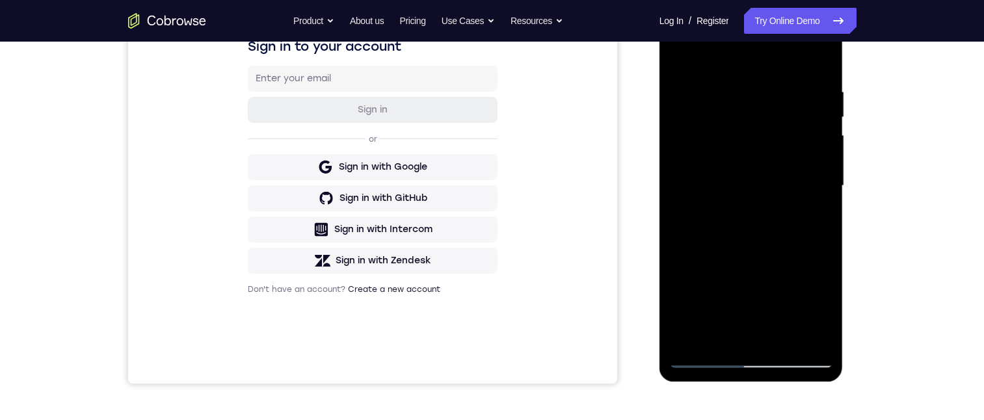
drag, startPoint x: 792, startPoint y: 263, endPoint x: 759, endPoint y: 91, distance: 174.8
click at [759, 91] on div at bounding box center [751, 186] width 164 height 364
click at [726, 292] on div at bounding box center [751, 186] width 164 height 364
click at [723, 295] on div at bounding box center [751, 186] width 164 height 364
drag, startPoint x: 732, startPoint y: 289, endPoint x: 738, endPoint y: 166, distance: 123.7
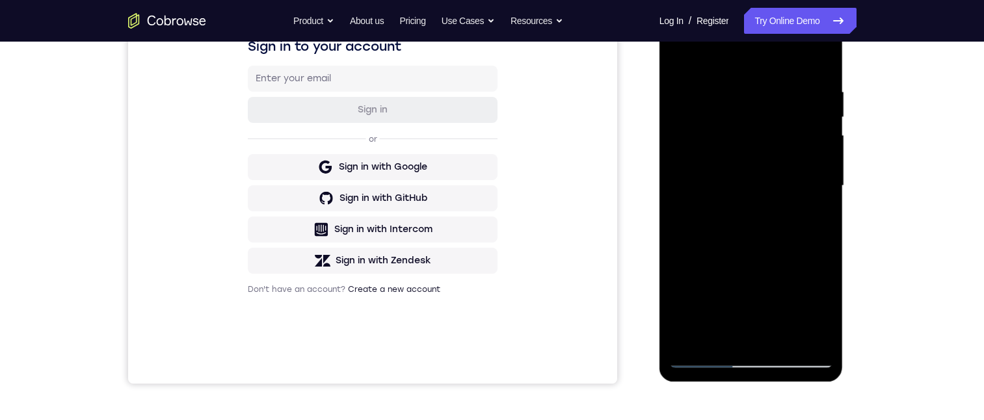
click at [737, 167] on div at bounding box center [751, 186] width 164 height 364
drag, startPoint x: 776, startPoint y: 303, endPoint x: 768, endPoint y: 232, distance: 72.0
click at [768, 232] on div at bounding box center [751, 186] width 164 height 364
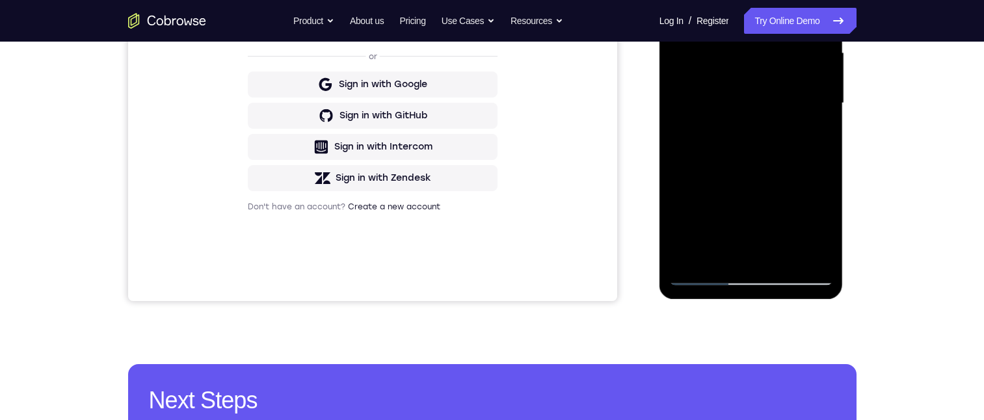
drag, startPoint x: 796, startPoint y: 207, endPoint x: 786, endPoint y: 135, distance: 73.5
click at [807, 126] on div at bounding box center [751, 103] width 164 height 364
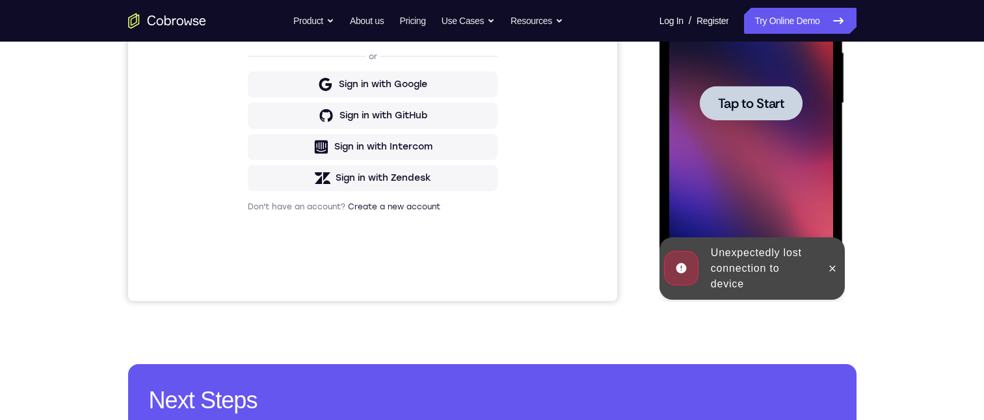
click at [777, 107] on span "Tap to Start" at bounding box center [751, 103] width 66 height 13
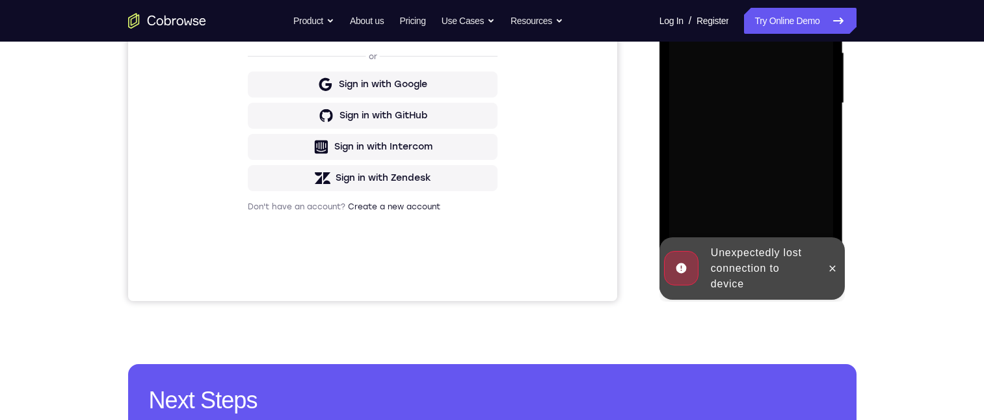
click at [834, 265] on button at bounding box center [832, 268] width 21 height 21
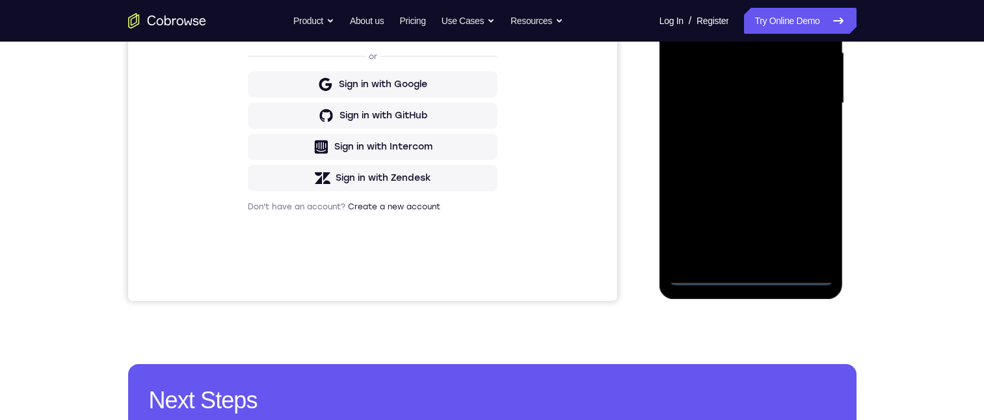
click at [749, 274] on div at bounding box center [751, 103] width 164 height 364
click at [810, 226] on div at bounding box center [751, 103] width 164 height 364
click at [810, 210] on div at bounding box center [751, 103] width 164 height 364
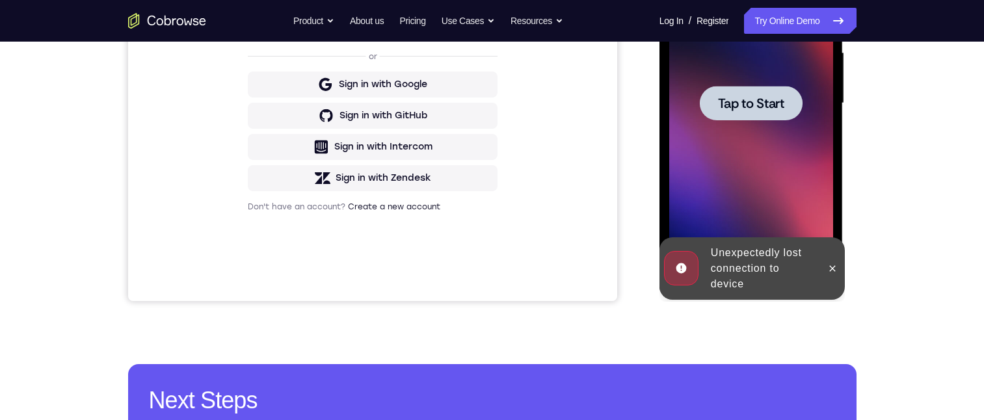
click at [773, 110] on span "Tap to Start" at bounding box center [751, 103] width 66 height 13
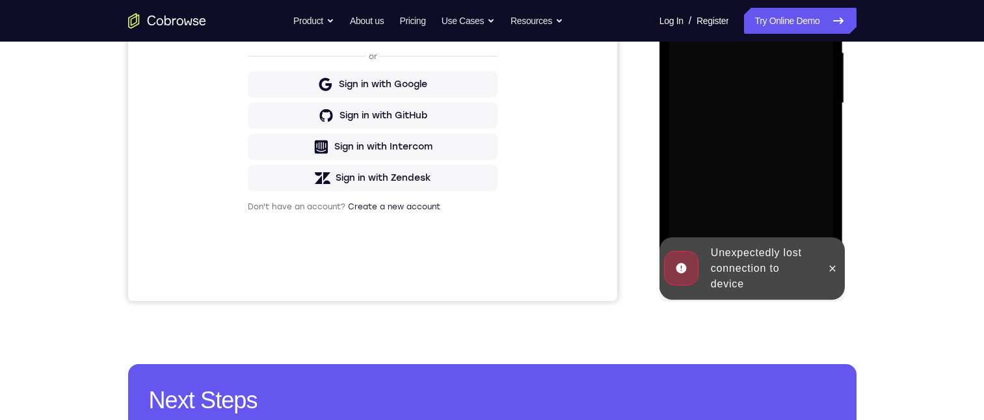
drag, startPoint x: 827, startPoint y: 263, endPoint x: 833, endPoint y: 247, distance: 17.1
click at [828, 263] on icon at bounding box center [832, 268] width 10 height 10
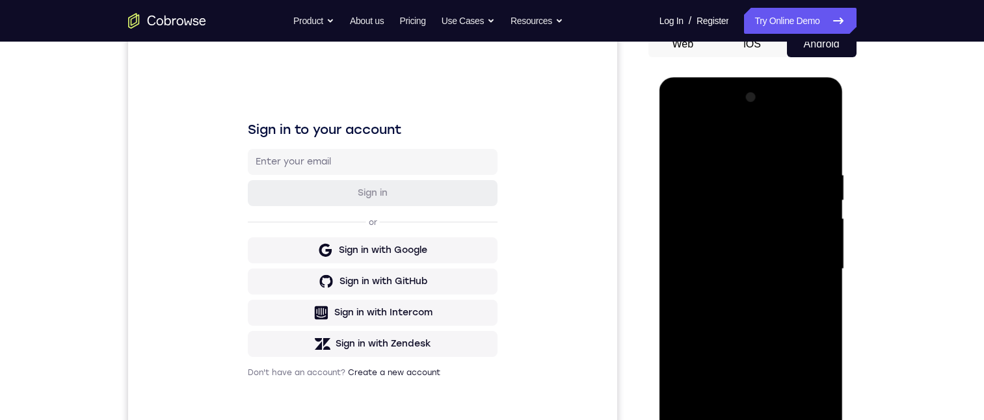
scroll to position [207, 0]
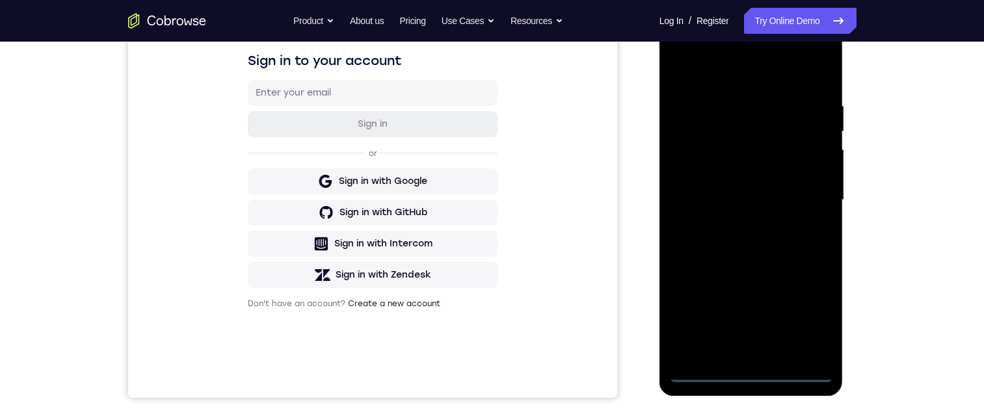
click at [753, 369] on div at bounding box center [751, 200] width 164 height 364
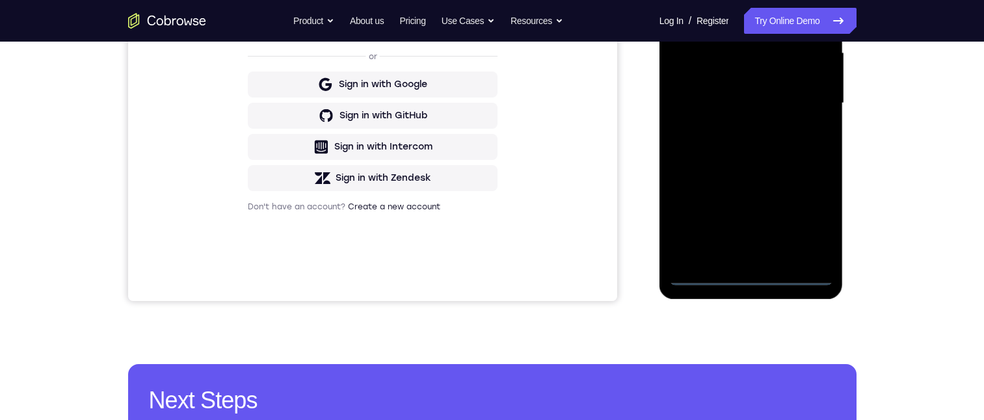
click at [803, 220] on div at bounding box center [751, 103] width 164 height 364
click at [743, 0] on div at bounding box center [751, 103] width 164 height 364
click at [807, 98] on div at bounding box center [751, 103] width 164 height 364
click at [740, 126] on div at bounding box center [751, 103] width 164 height 364
click at [759, 85] on div at bounding box center [751, 103] width 164 height 364
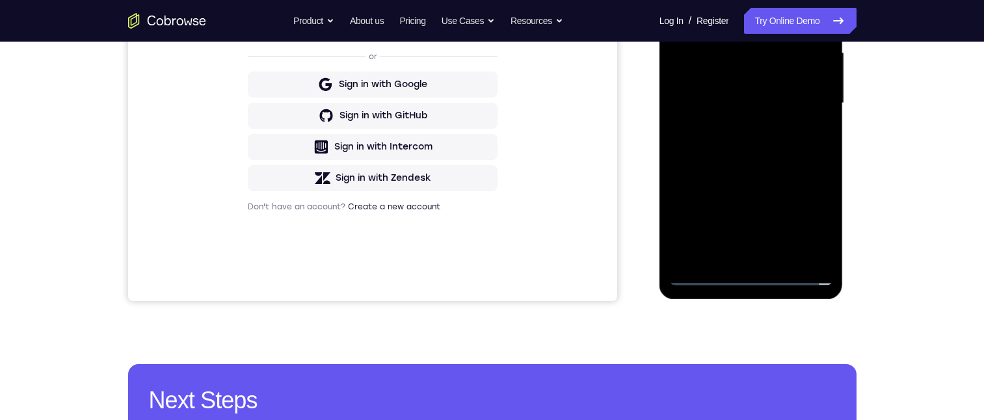
click at [786, 75] on div at bounding box center [751, 103] width 164 height 364
click at [790, 98] on div at bounding box center [751, 103] width 164 height 364
click at [765, 147] on div at bounding box center [751, 103] width 164 height 364
drag, startPoint x: 719, startPoint y: -19, endPoint x: 842, endPoint y: 15, distance: 126.9
click at [845, 11] on html "Online web based iOS Simulators and Android Emulators. Run iPhone, iPad, Mobile…" at bounding box center [752, 107] width 185 height 390
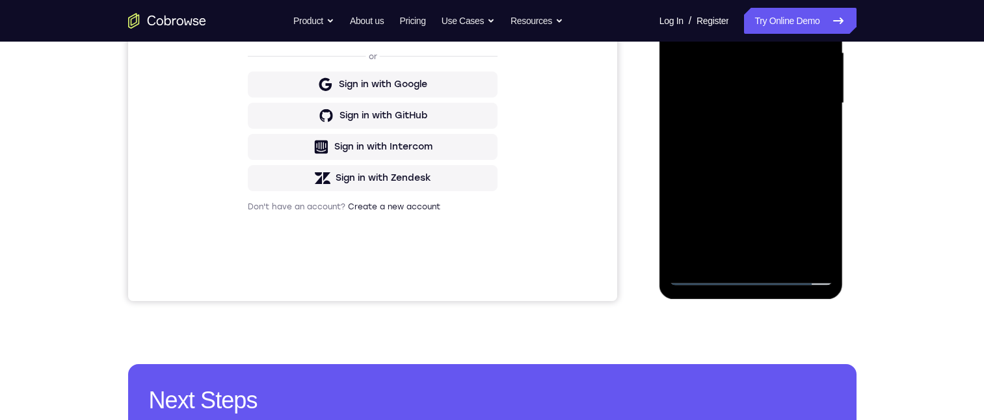
scroll to position [138, 0]
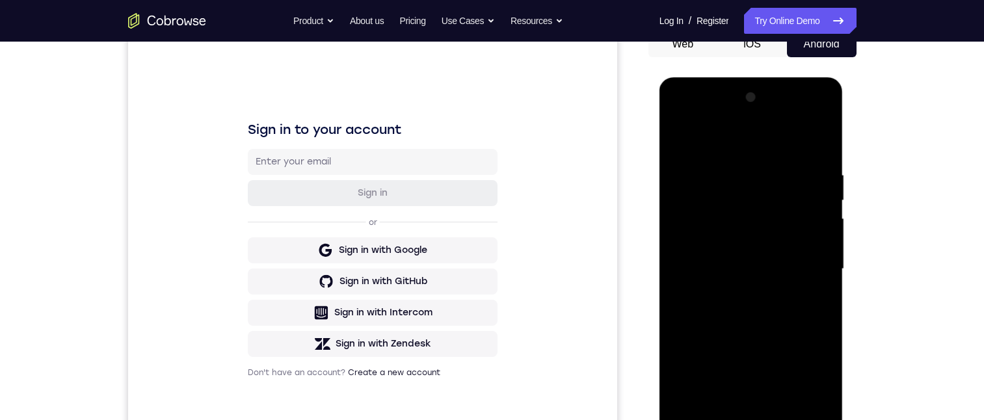
click at [774, 301] on div at bounding box center [751, 269] width 164 height 364
click at [768, 308] on div at bounding box center [751, 269] width 164 height 364
click at [781, 331] on div at bounding box center [751, 269] width 164 height 364
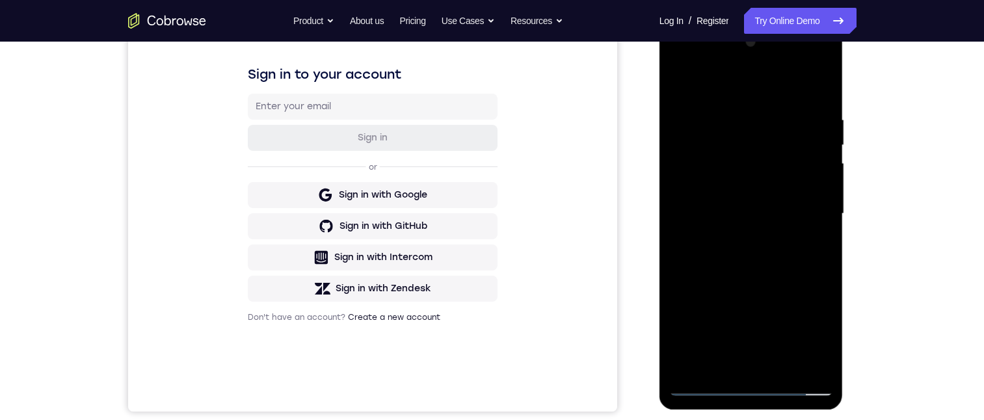
click at [829, 353] on div at bounding box center [751, 214] width 164 height 364
click at [734, 111] on div at bounding box center [751, 214] width 164 height 364
click at [818, 217] on div at bounding box center [751, 214] width 164 height 364
click at [817, 222] on div at bounding box center [751, 214] width 164 height 364
click at [813, 89] on div at bounding box center [751, 214] width 164 height 364
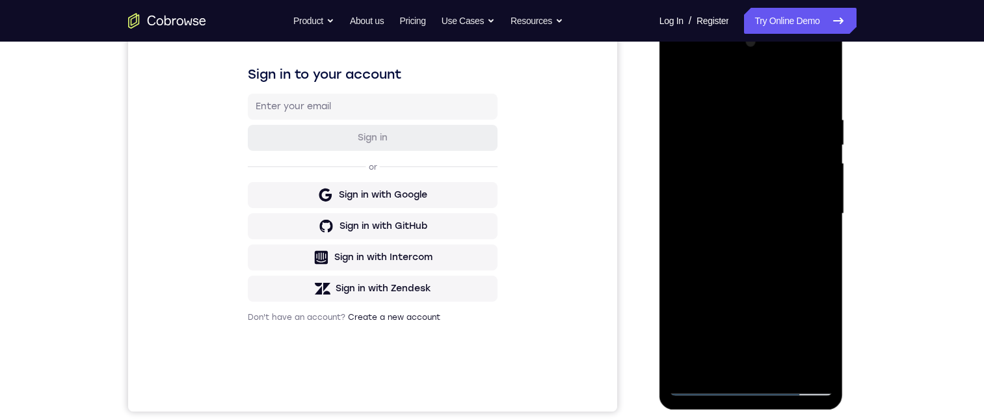
click at [777, 108] on div at bounding box center [751, 214] width 164 height 364
click at [801, 177] on div at bounding box center [751, 214] width 164 height 364
click at [812, 157] on div at bounding box center [751, 214] width 164 height 364
click at [820, 90] on div at bounding box center [751, 214] width 164 height 364
click at [826, 215] on div at bounding box center [751, 214] width 164 height 364
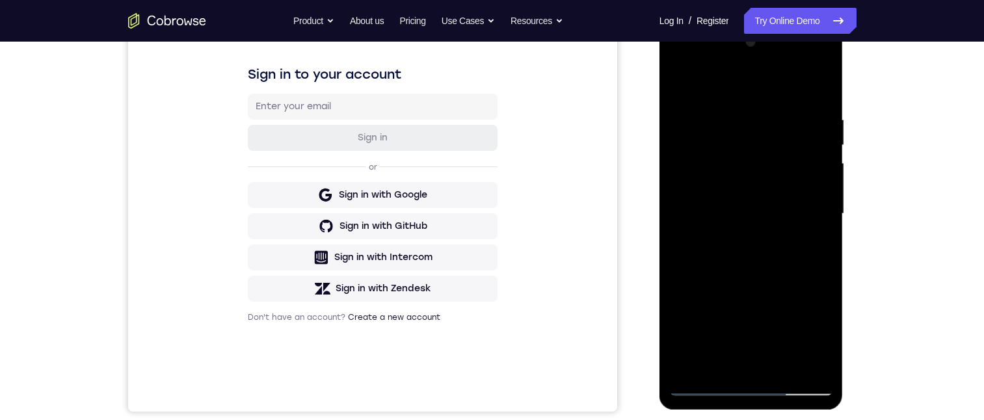
click at [826, 215] on div at bounding box center [751, 214] width 164 height 364
drag, startPoint x: 769, startPoint y: 217, endPoint x: 747, endPoint y: 43, distance: 175.1
click at [749, 48] on div at bounding box center [751, 214] width 164 height 364
drag, startPoint x: 736, startPoint y: 168, endPoint x: 710, endPoint y: 52, distance: 118.5
click at [706, 22] on html "Online web based iOS Simulators and Android Emulators. Run iPhone, iPad, Mobile…" at bounding box center [752, 217] width 185 height 390
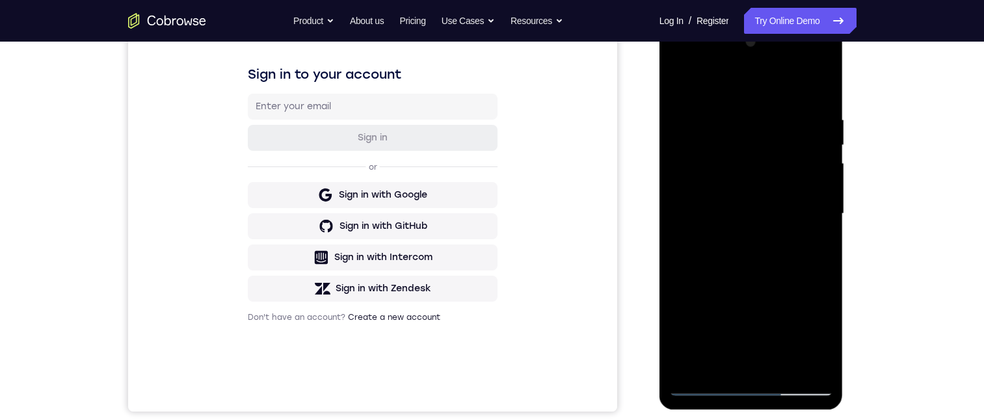
drag, startPoint x: 705, startPoint y: 312, endPoint x: 723, endPoint y: 151, distance: 161.7
click at [719, 161] on div at bounding box center [751, 214] width 164 height 364
drag, startPoint x: 767, startPoint y: 174, endPoint x: 730, endPoint y: 224, distance: 62.3
click at [768, 122] on div at bounding box center [751, 214] width 164 height 364
click at [693, 361] on div at bounding box center [751, 214] width 164 height 364
